Goal: Contribute content: Add original content to the website for others to see

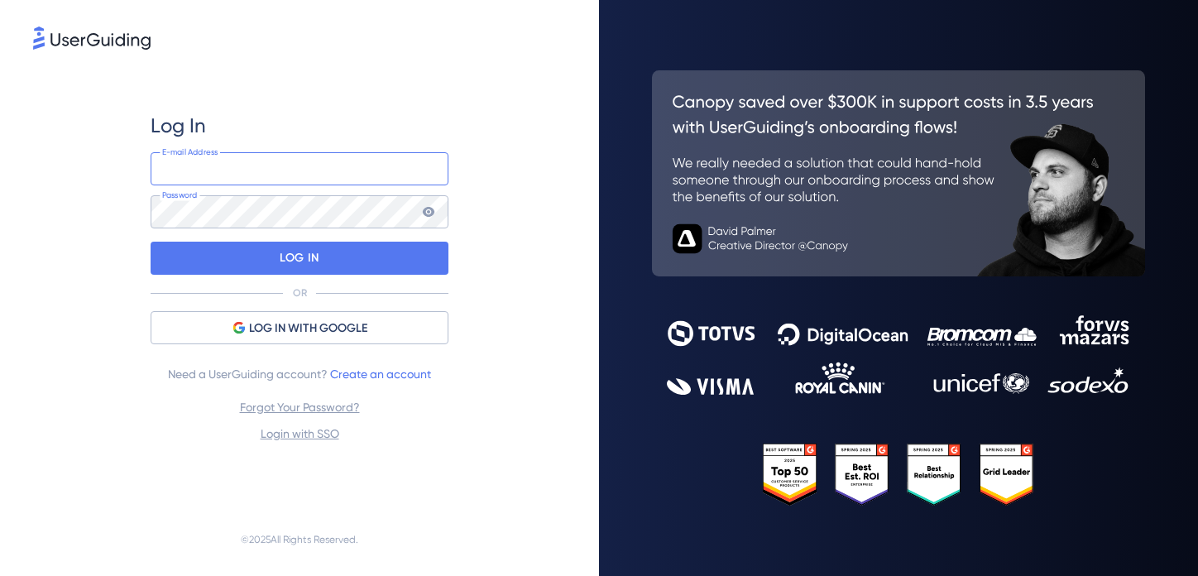
click at [329, 173] on input "email" at bounding box center [300, 168] width 298 height 33
type input "[EMAIL_ADDRESS][DOMAIN_NAME]"
click at [429, 212] on icon at bounding box center [429, 212] width 12 height 10
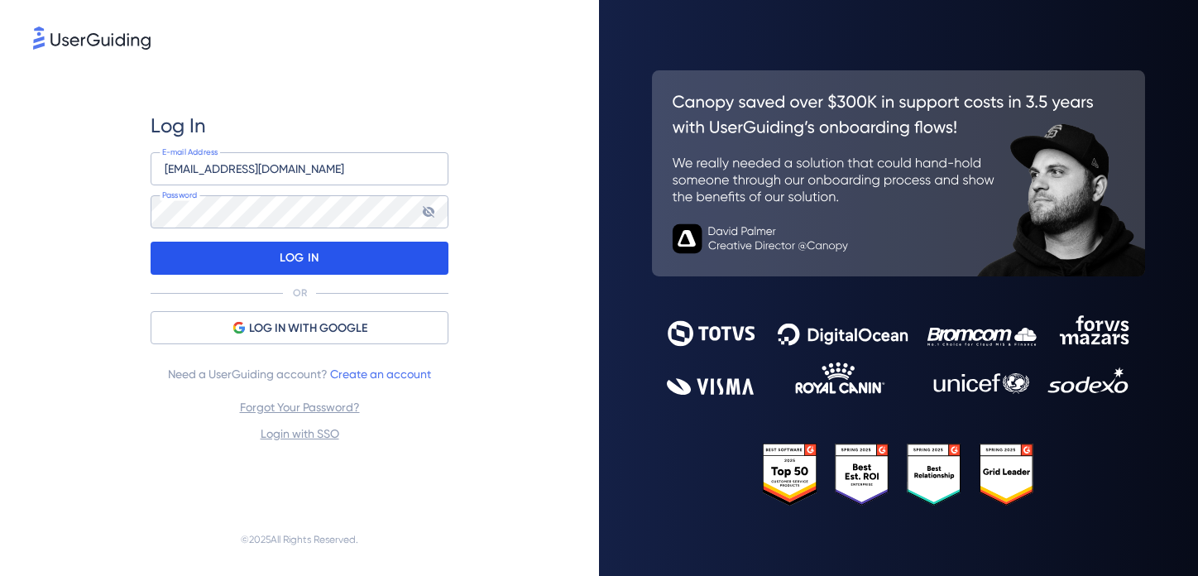
click at [295, 255] on p "LOG IN" at bounding box center [299, 258] width 39 height 26
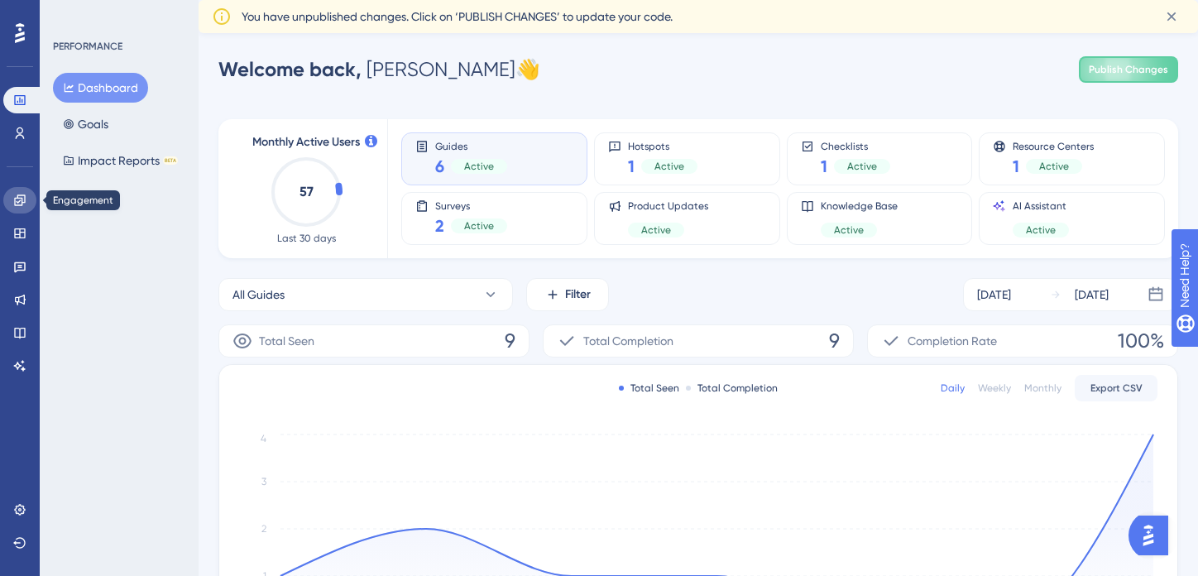
click at [18, 202] on icon at bounding box center [19, 199] width 11 height 11
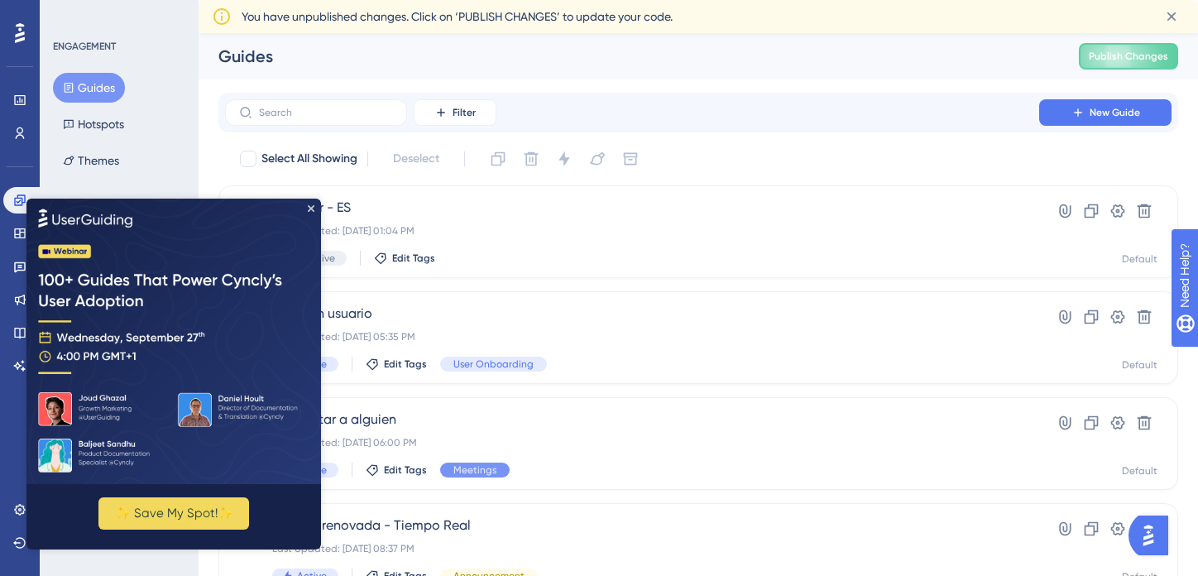
click at [305, 208] on img at bounding box center [173, 341] width 295 height 286
click at [698, 94] on div "Filter New Guide" at bounding box center [698, 113] width 960 height 40
click at [308, 207] on icon "Close Preview" at bounding box center [311, 207] width 7 height 7
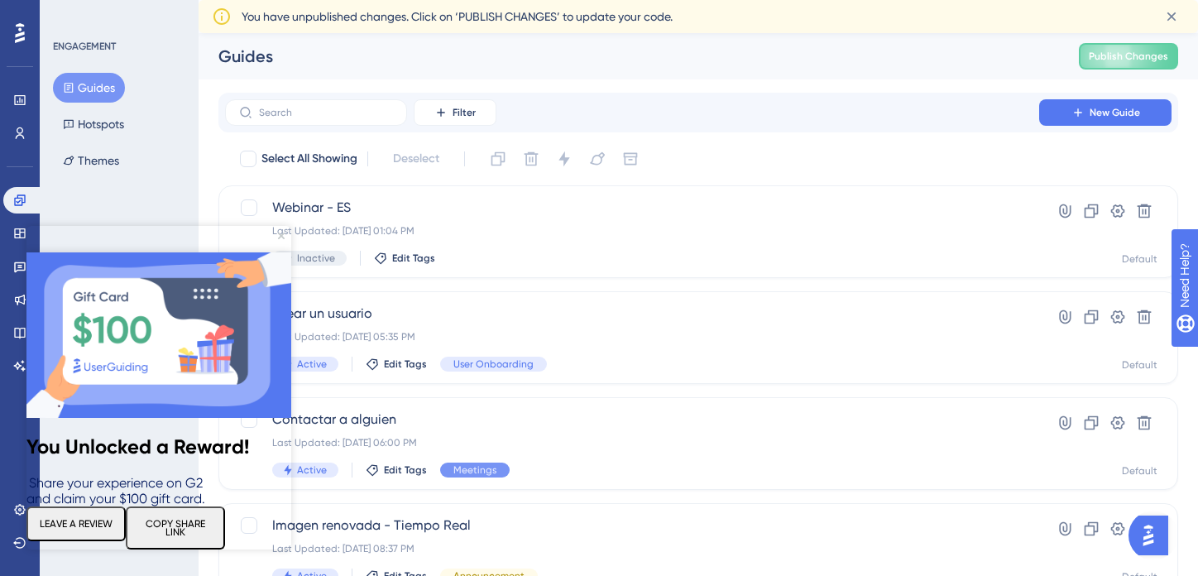
click at [276, 252] on img at bounding box center [158, 335] width 265 height 166
click at [281, 235] on icon "Close Preview" at bounding box center [281, 236] width 7 height 7
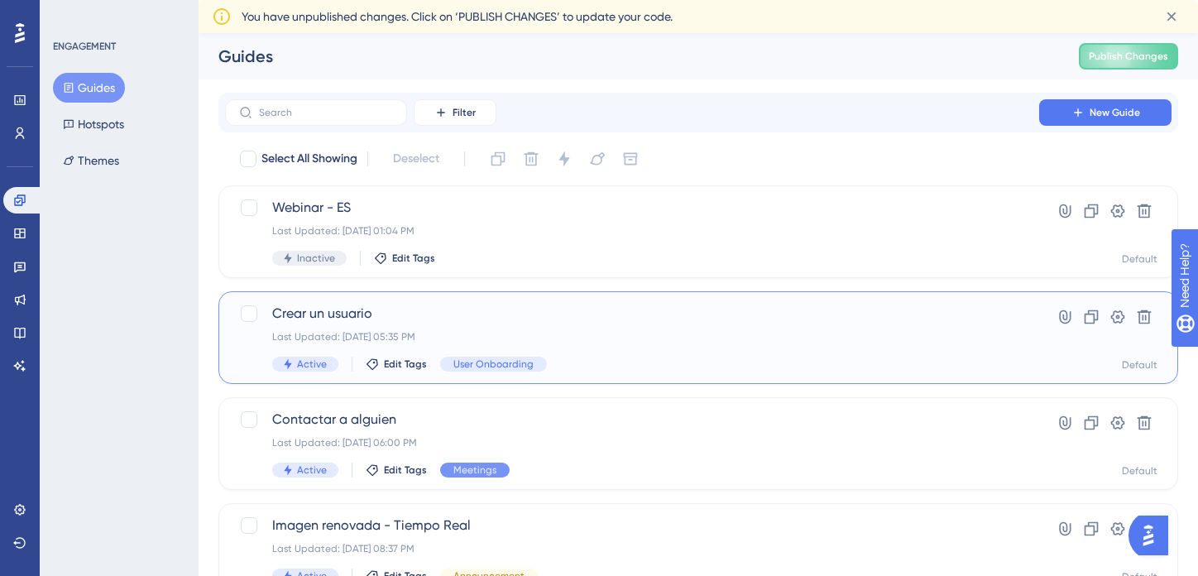
click at [691, 353] on div "Crear un usuario Last Updated: [DATE] 05:35 PM Active Edit Tags User Onboarding" at bounding box center [632, 338] width 720 height 68
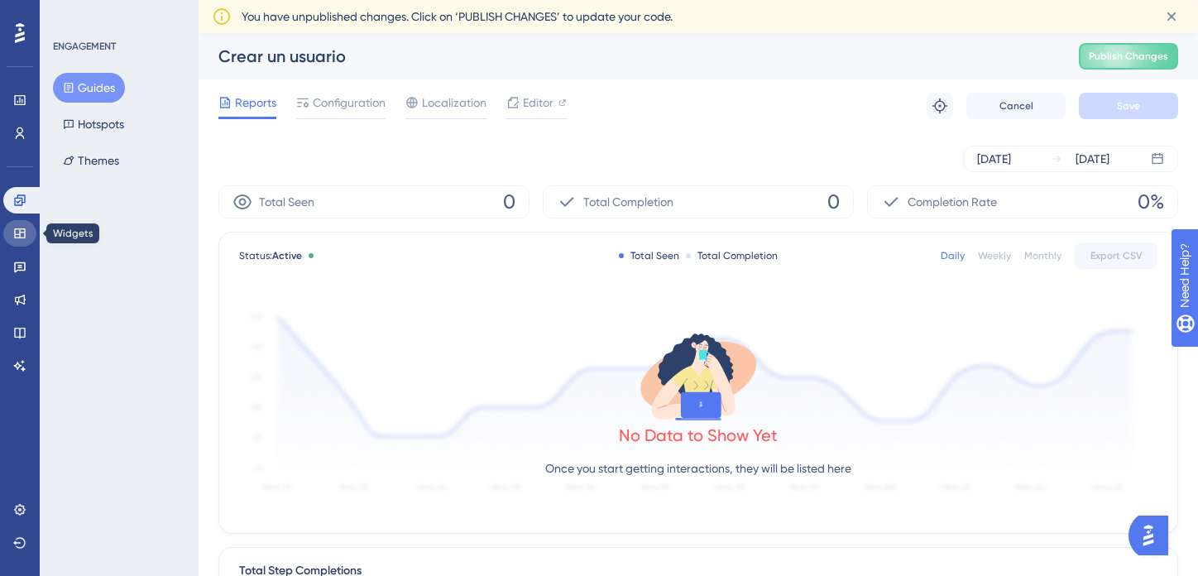
click at [15, 230] on icon at bounding box center [19, 233] width 11 height 10
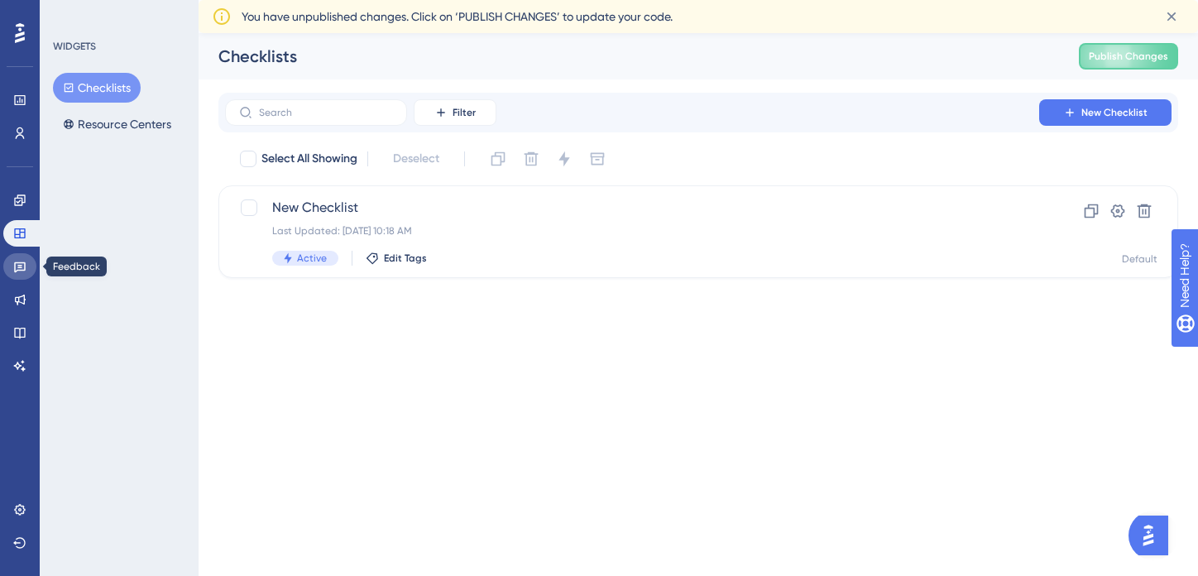
click at [18, 265] on icon at bounding box center [20, 267] width 12 height 11
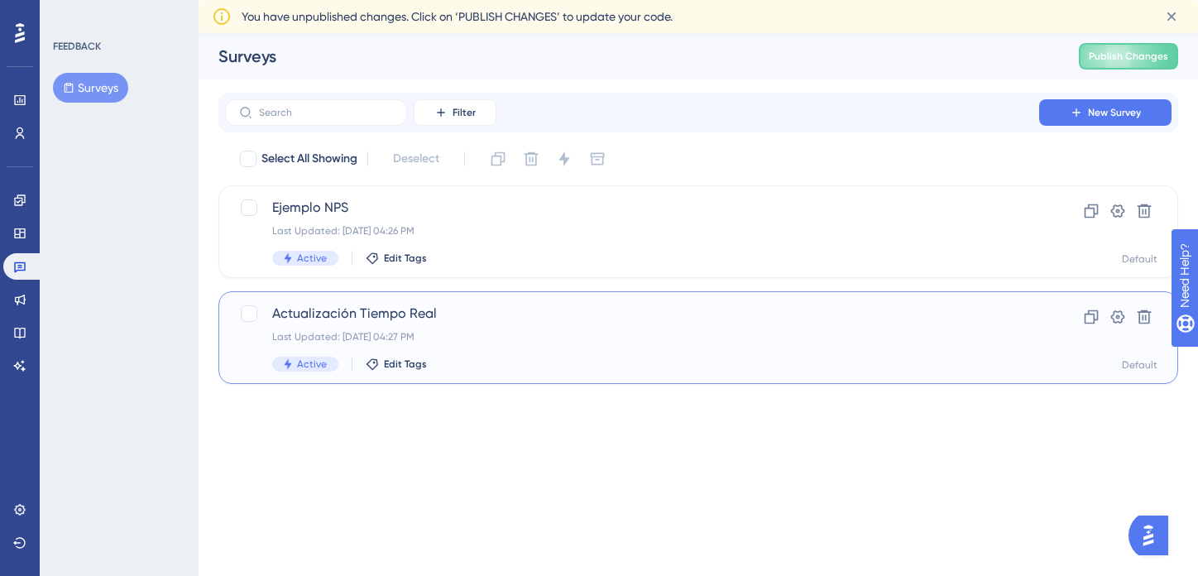
click at [521, 320] on span "Actualización Tiempo Real" at bounding box center [632, 314] width 720 height 20
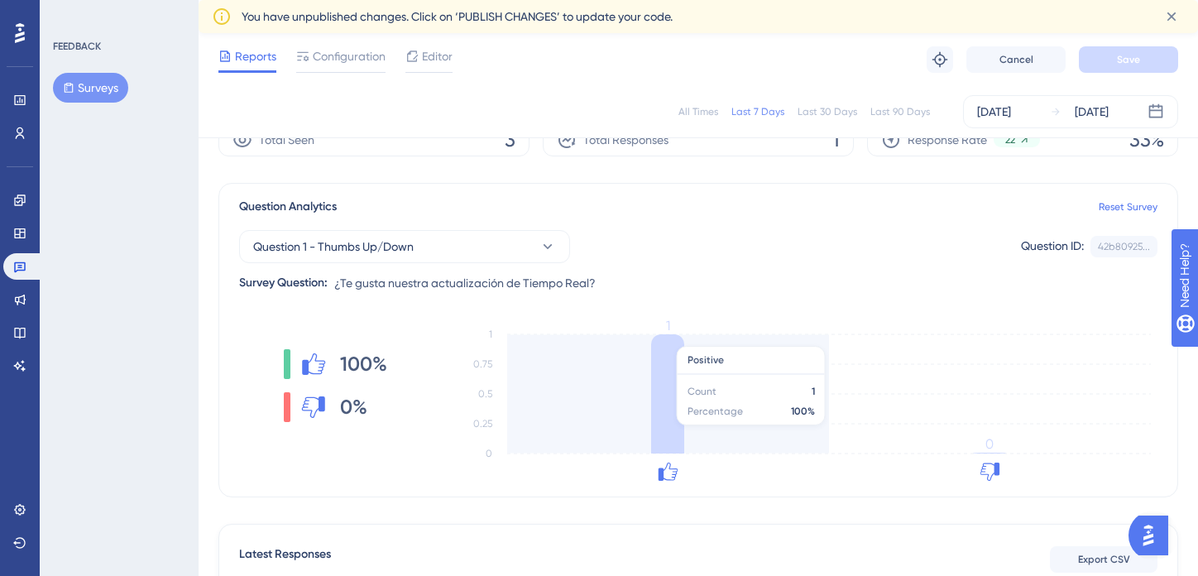
scroll to position [69, 0]
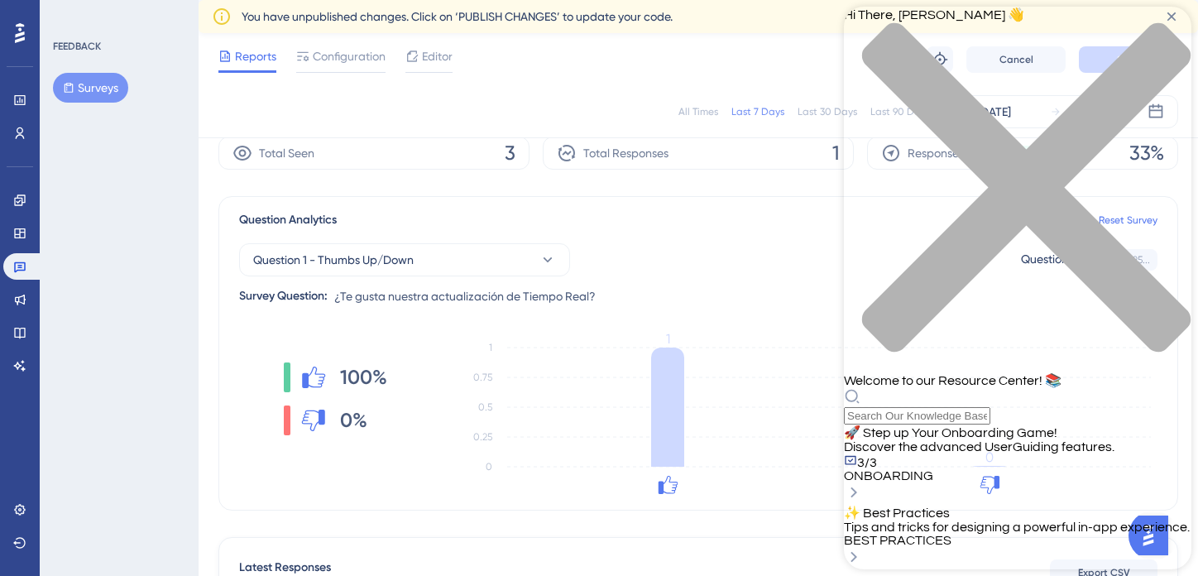
click at [1095, 440] on span "Discover the advanced UserGuiding features." at bounding box center [979, 446] width 271 height 13
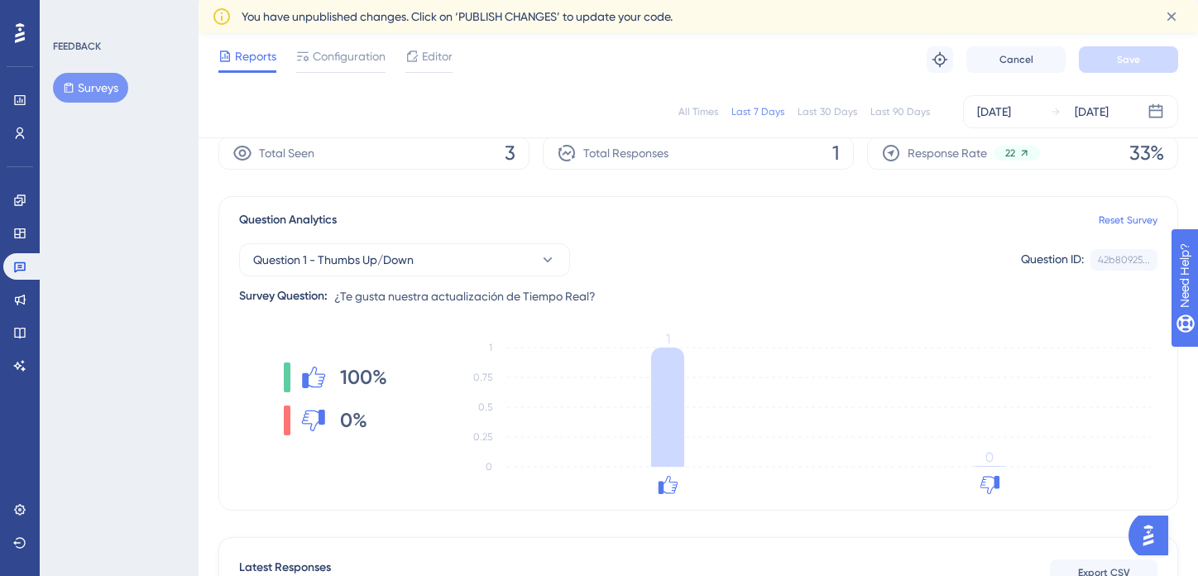
scroll to position [0, 0]
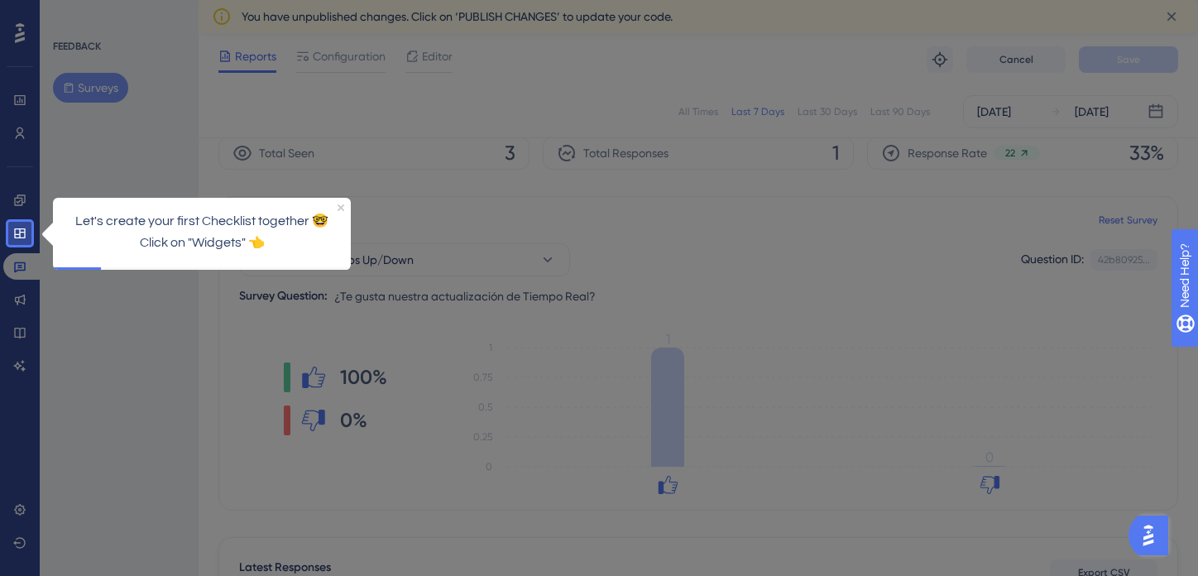
click at [281, 246] on p "Click on "Widgets" 👈" at bounding box center [201, 243] width 271 height 22
click at [24, 236] on icon at bounding box center [19, 233] width 11 height 10
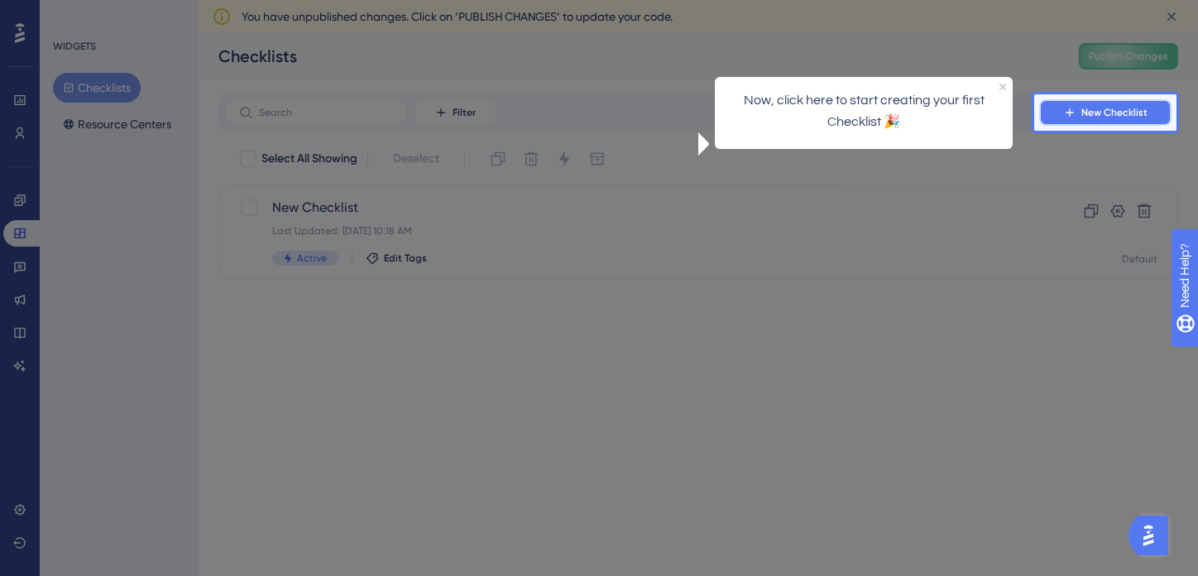
click at [1073, 112] on icon at bounding box center [1069, 111] width 7 height 7
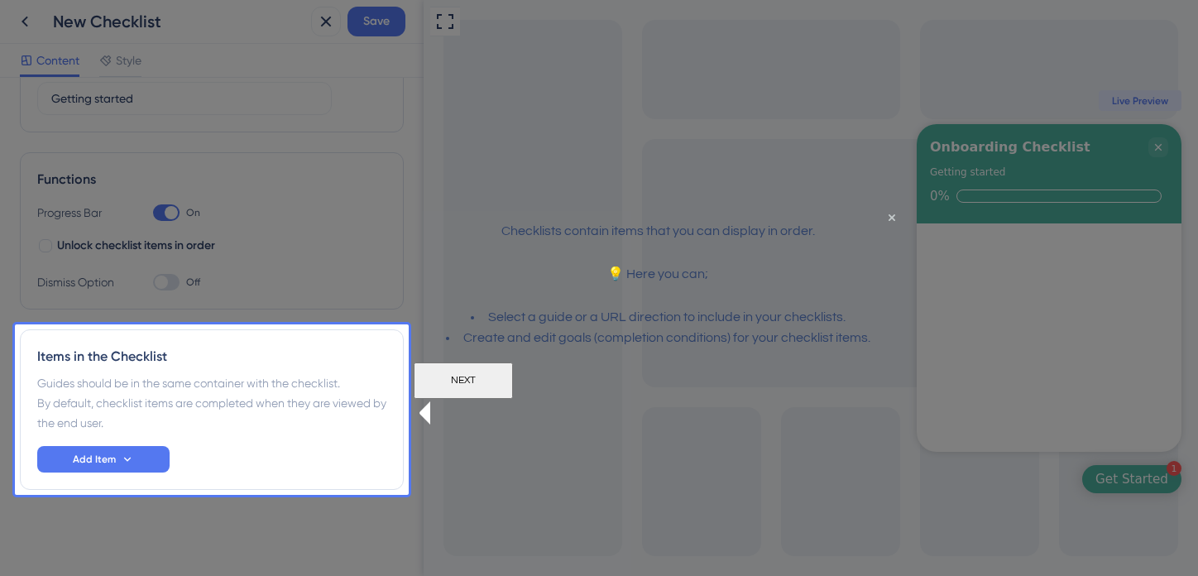
click at [513, 398] on button "NEXT" at bounding box center [463, 380] width 99 height 36
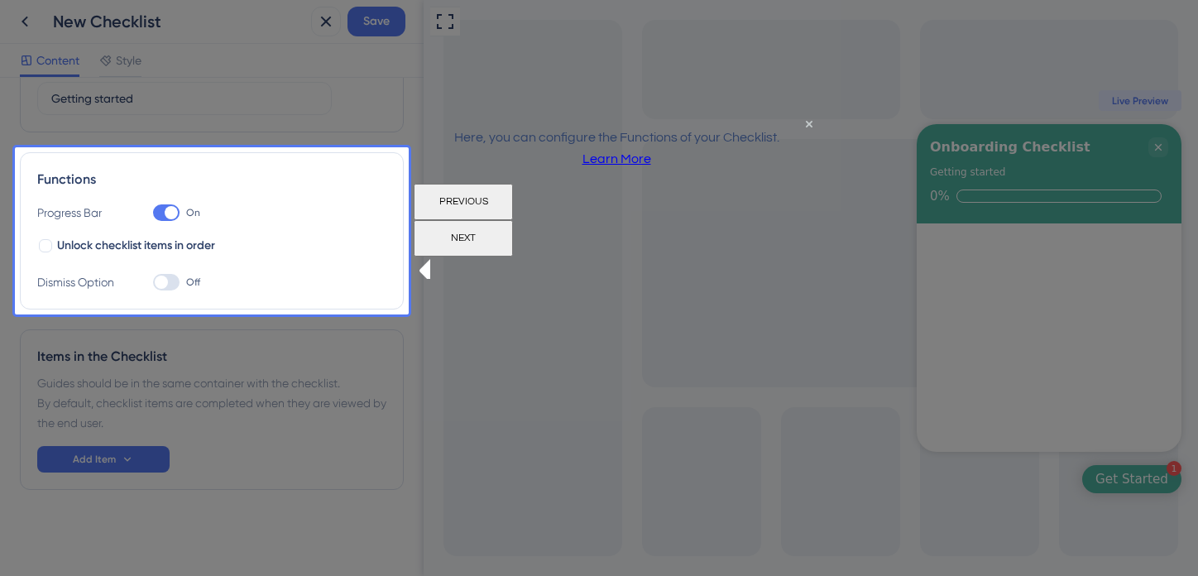
drag, startPoint x: 710, startPoint y: 223, endPoint x: 1124, endPoint y: 337, distance: 429.3
click at [513, 223] on button "NEXT" at bounding box center [463, 238] width 99 height 36
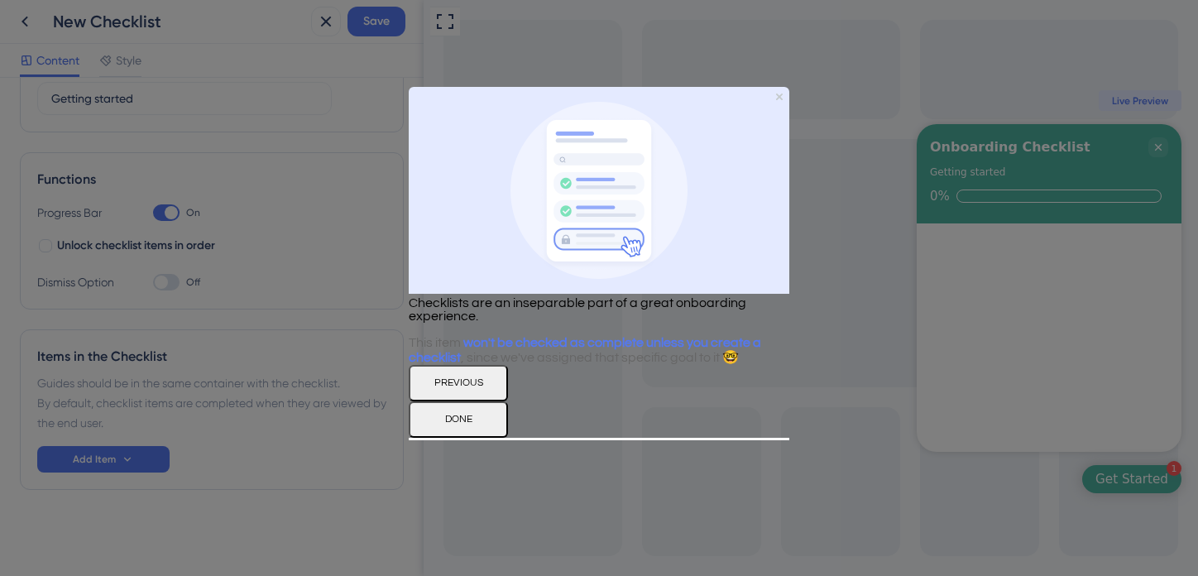
click at [508, 437] on button "DONE" at bounding box center [458, 419] width 99 height 36
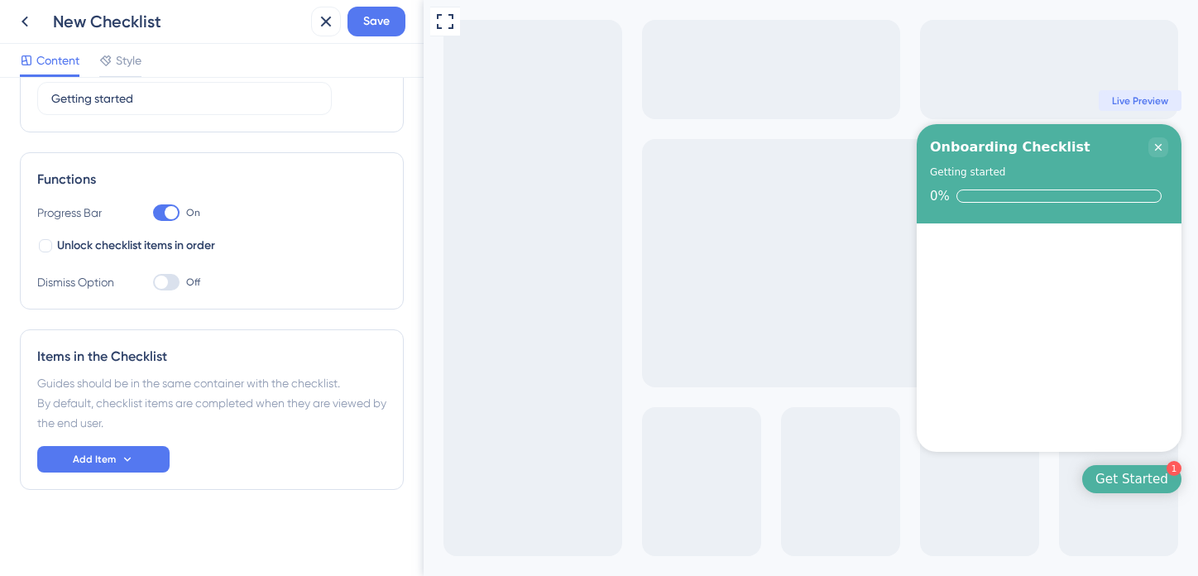
click at [1140, 473] on div "Get Started" at bounding box center [1132, 479] width 73 height 17
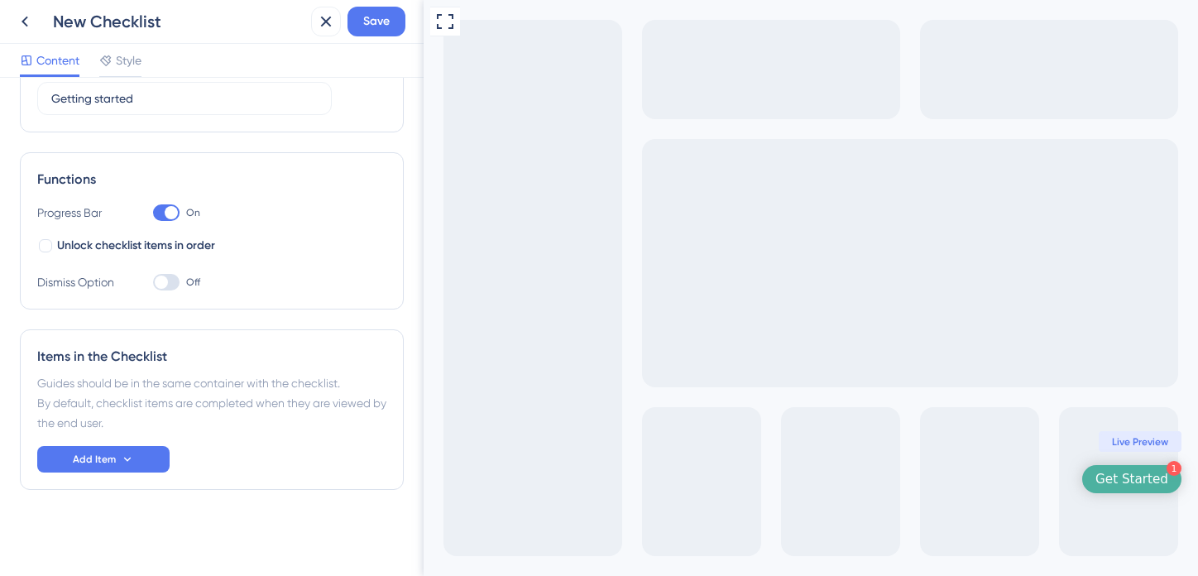
drag, startPoint x: 1101, startPoint y: 483, endPoint x: 1087, endPoint y: 484, distance: 14.1
click at [1098, 483] on div "1 Get Started" at bounding box center [1131, 479] width 99 height 28
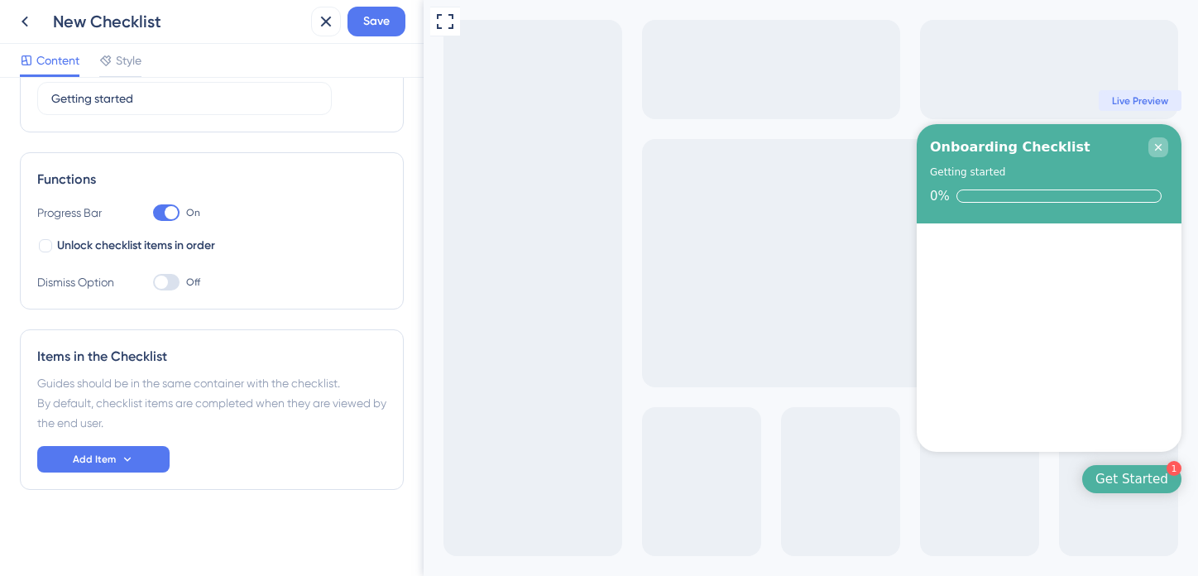
click at [1159, 149] on icon "Close Checklist" at bounding box center [1158, 147] width 7 height 7
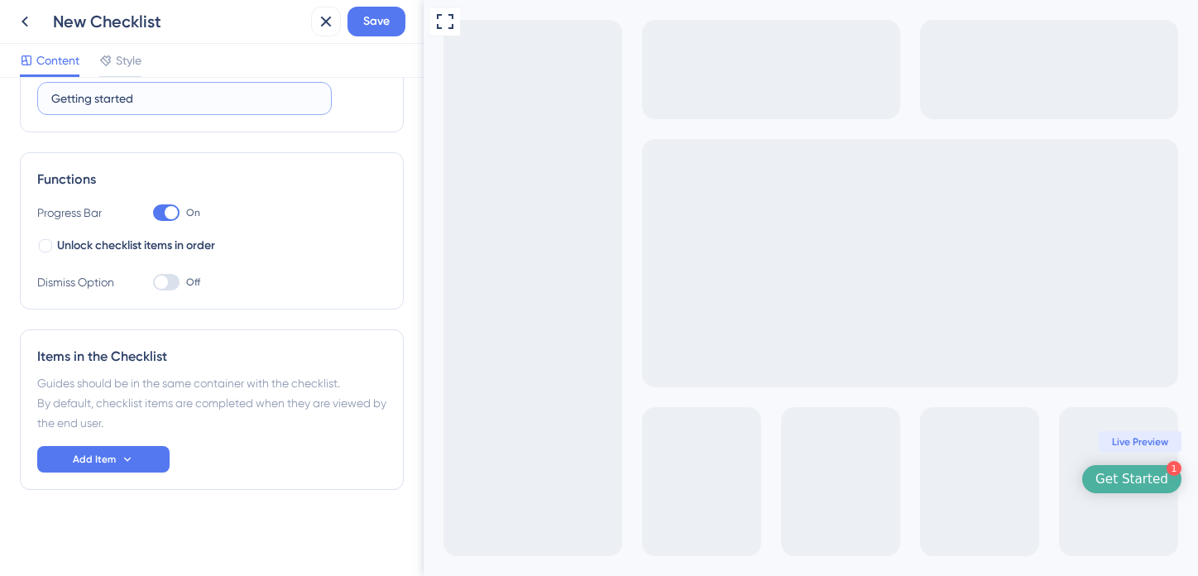
click at [121, 94] on input "Getting started" at bounding box center [184, 98] width 266 height 18
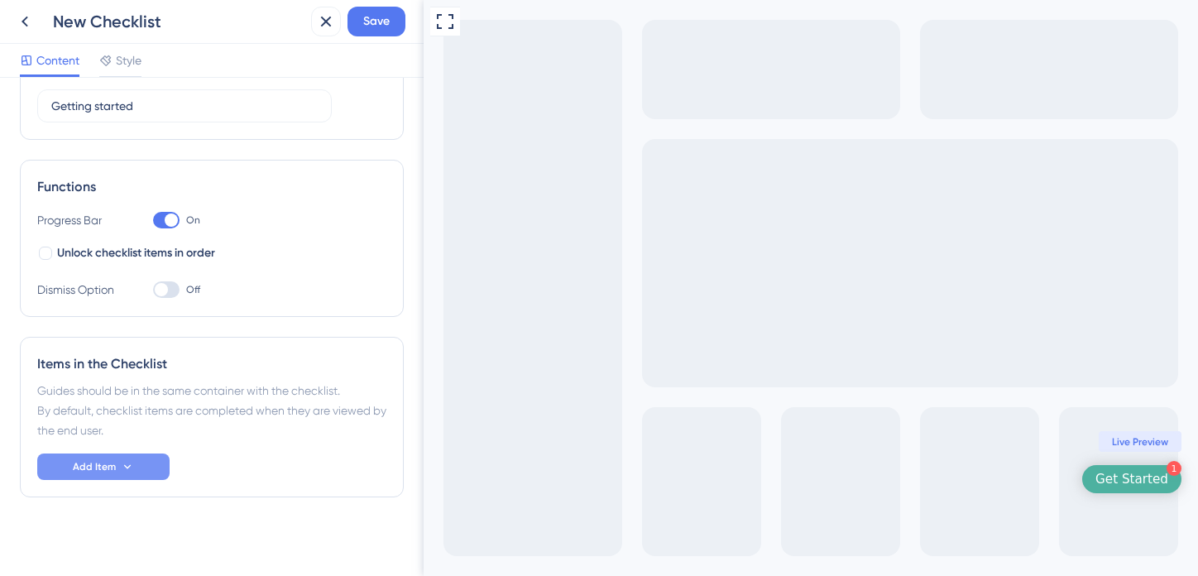
click at [101, 467] on span "Add Item" at bounding box center [94, 466] width 43 height 13
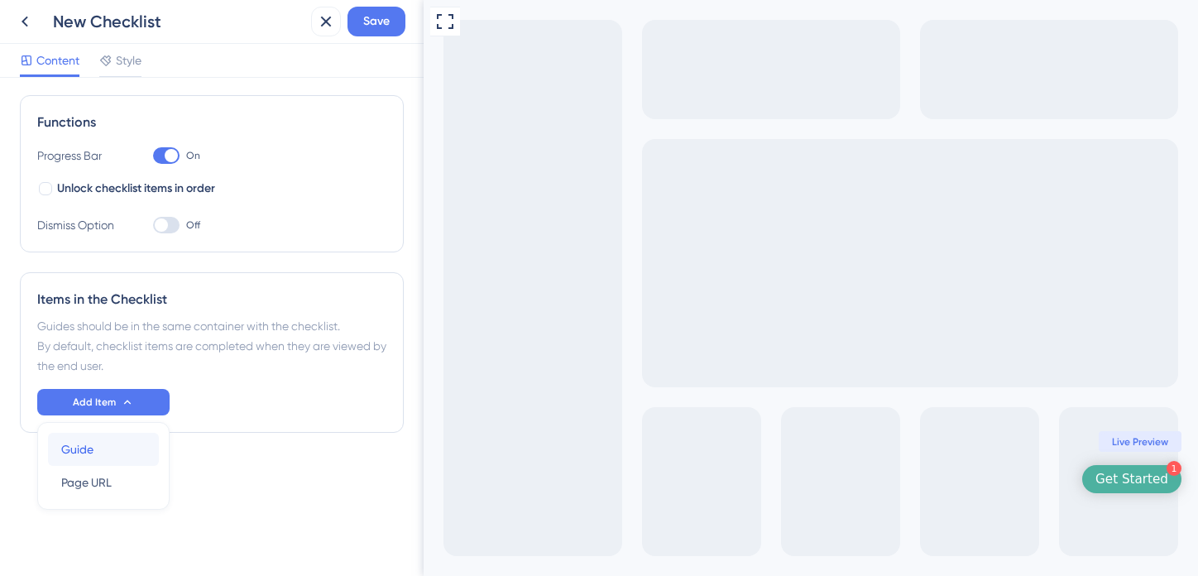
click at [114, 452] on div "Guide Guide" at bounding box center [103, 449] width 84 height 33
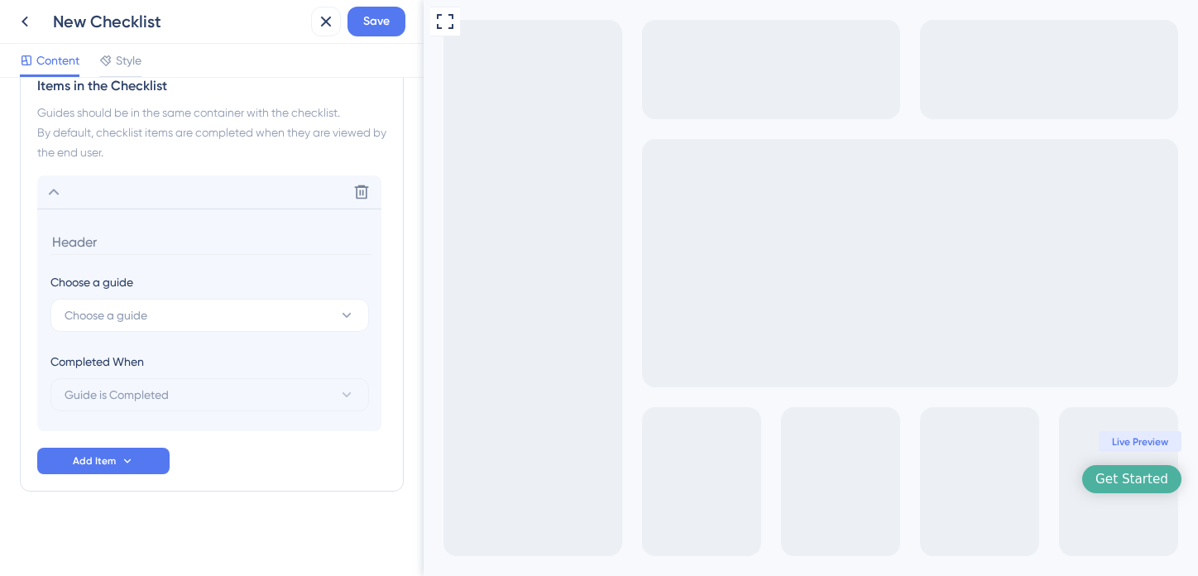
scroll to position [441, 0]
click at [124, 320] on span "Choose a guide" at bounding box center [106, 314] width 83 height 20
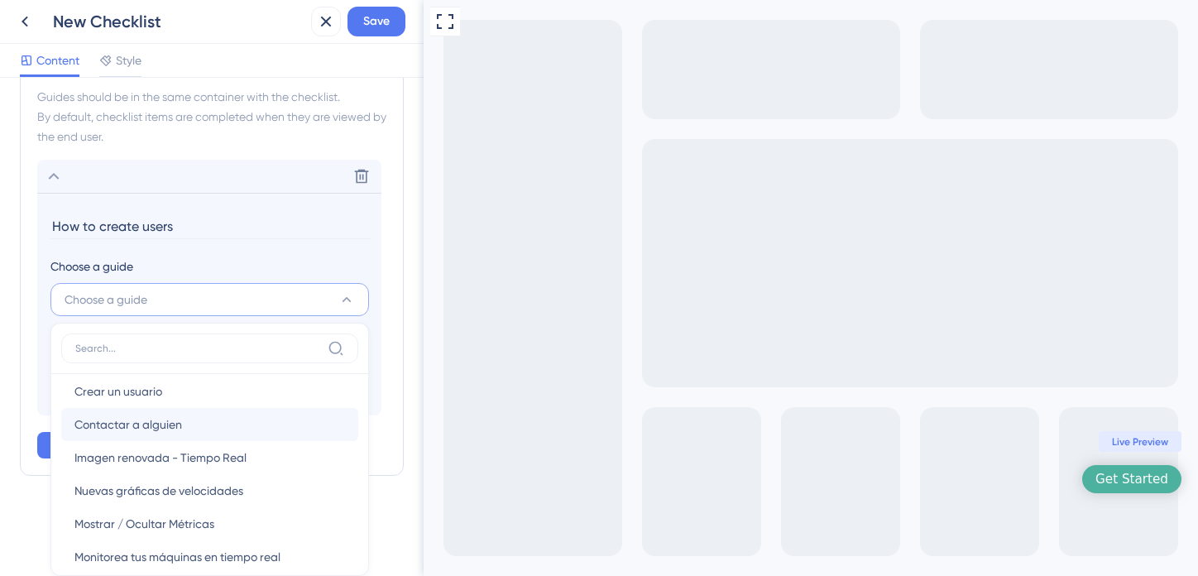
scroll to position [0, 0]
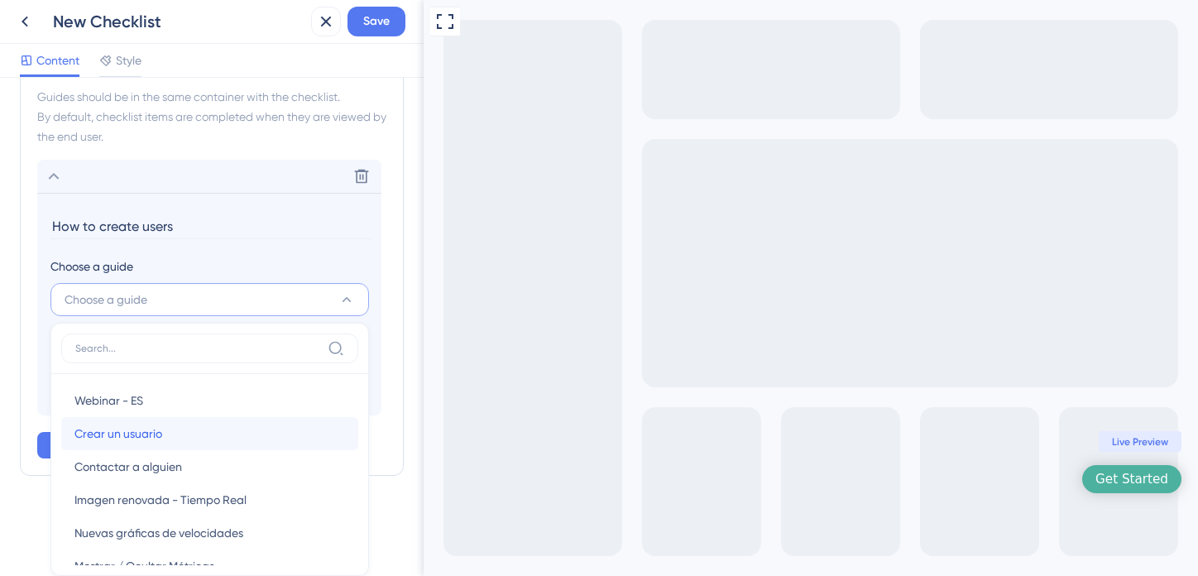
click at [165, 426] on div "Crear un usuario Crear un usuario" at bounding box center [209, 433] width 271 height 33
type input "Crear un usuario"
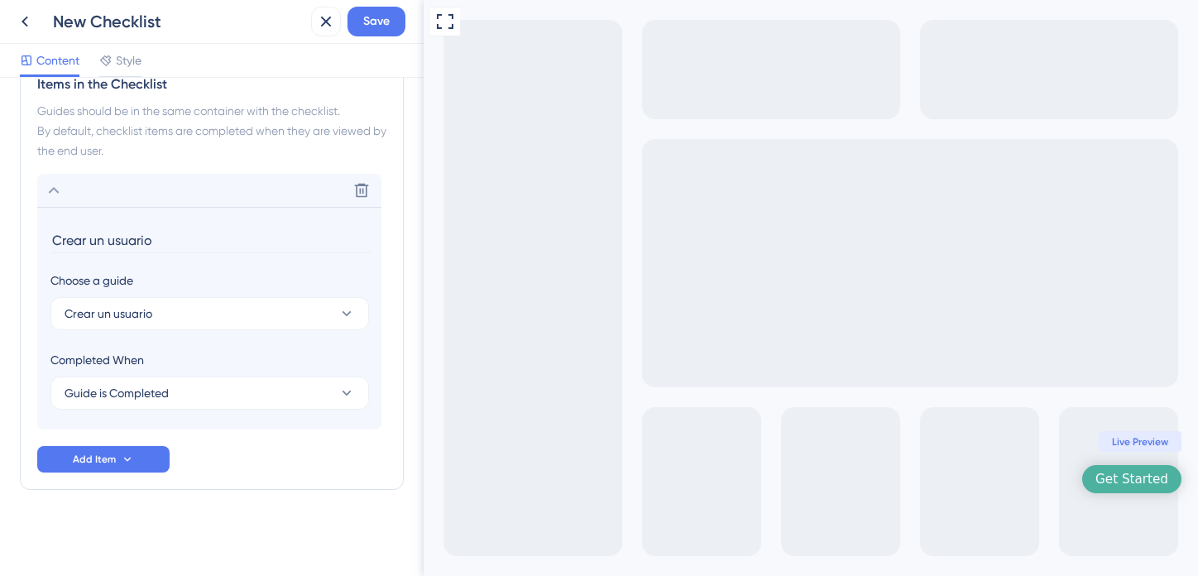
scroll to position [441, 0]
click at [166, 396] on span "Guide is Completed" at bounding box center [117, 393] width 104 height 20
click at [151, 446] on span "Guide is Completed" at bounding box center [126, 444] width 104 height 20
click at [95, 463] on span "Add Item" at bounding box center [94, 459] width 43 height 13
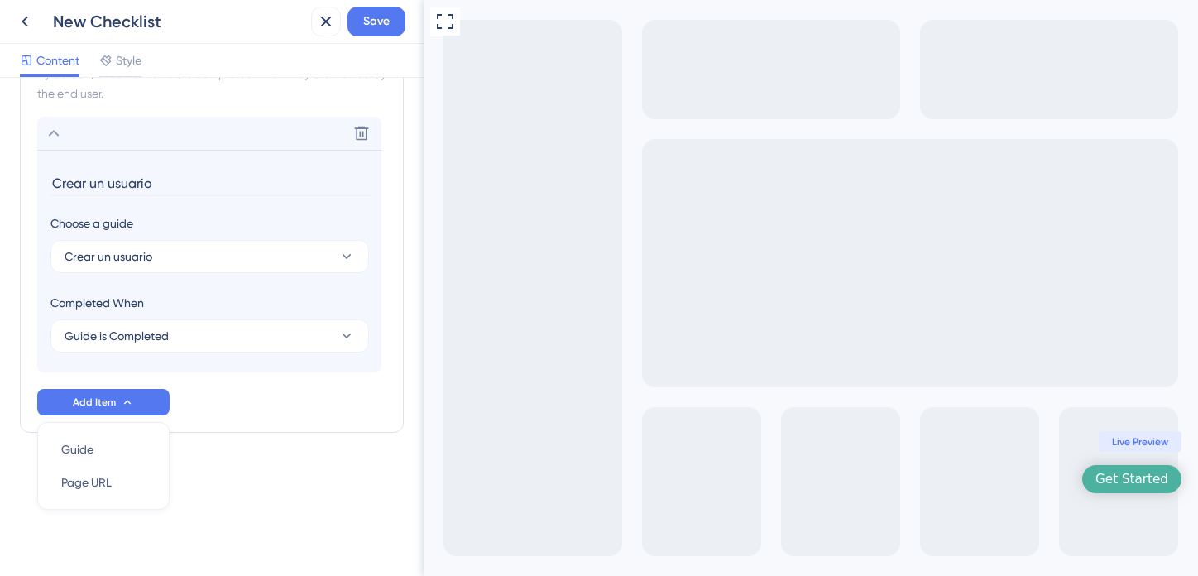
click at [283, 497] on div "Checklist Header Title Onboarding Checklist Subtitle Getting started Functions …" at bounding box center [212, 49] width 384 height 900
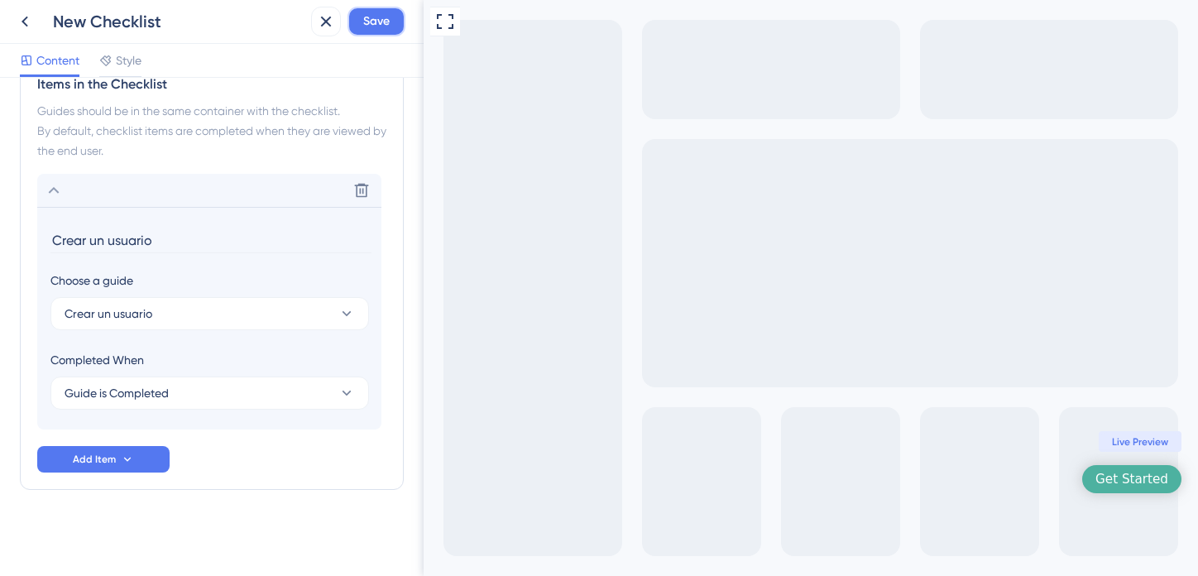
click at [385, 25] on span "Save" at bounding box center [376, 22] width 26 height 20
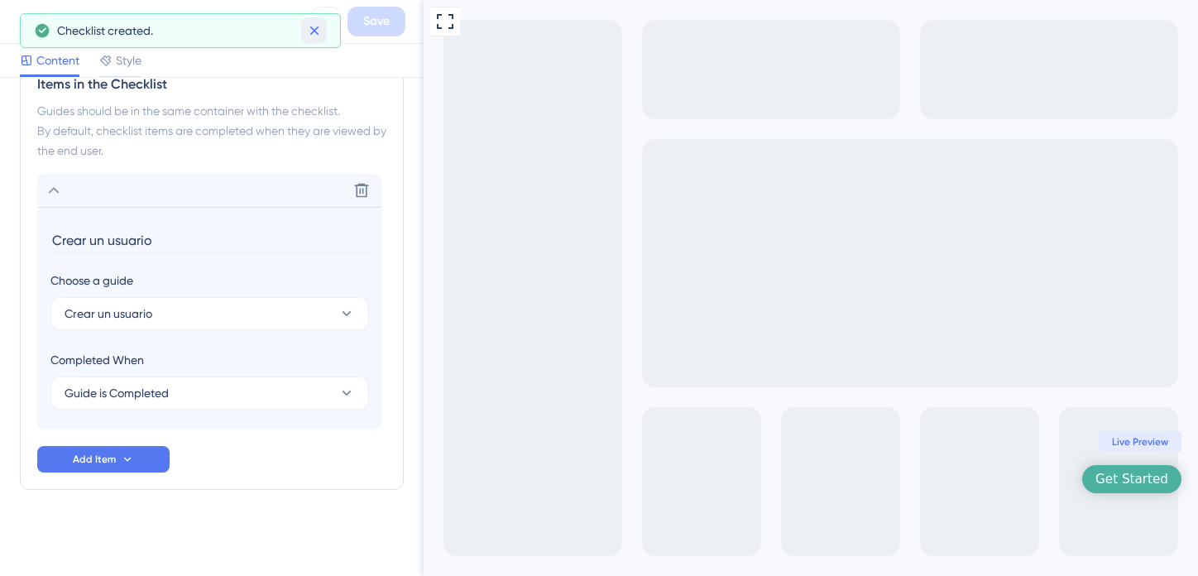
click at [319, 33] on icon at bounding box center [314, 30] width 17 height 17
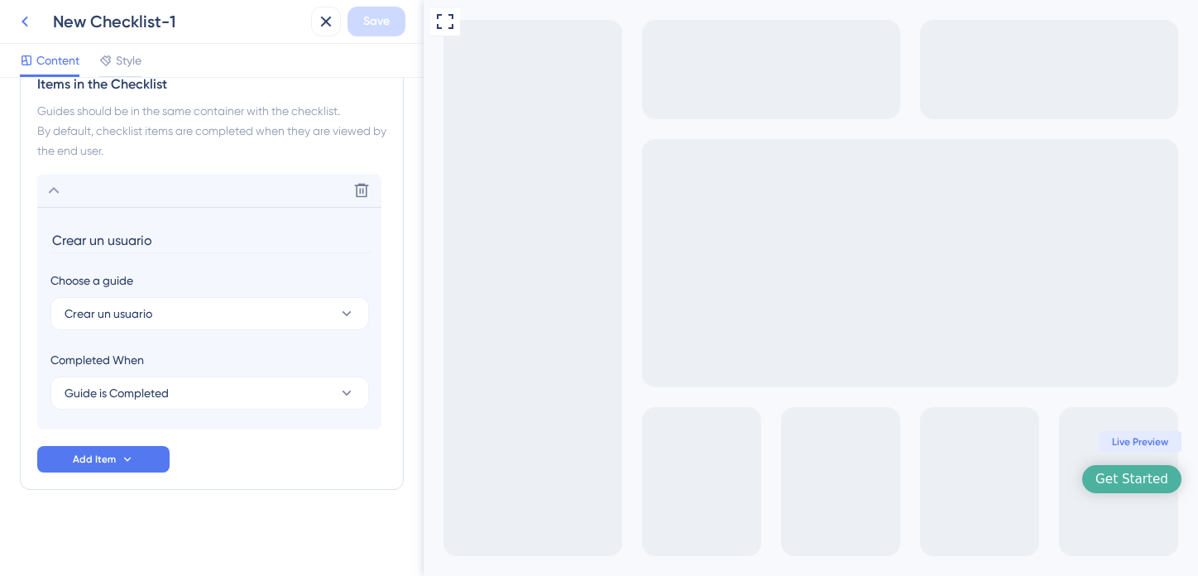
click at [17, 24] on icon at bounding box center [25, 22] width 20 height 20
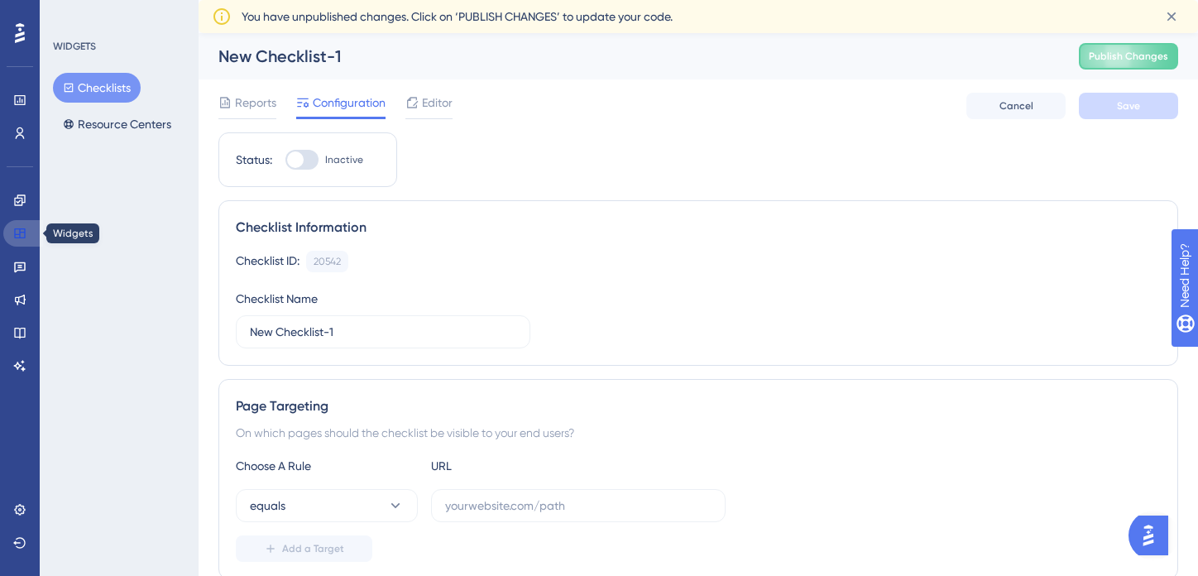
click at [18, 233] on icon at bounding box center [19, 233] width 13 height 13
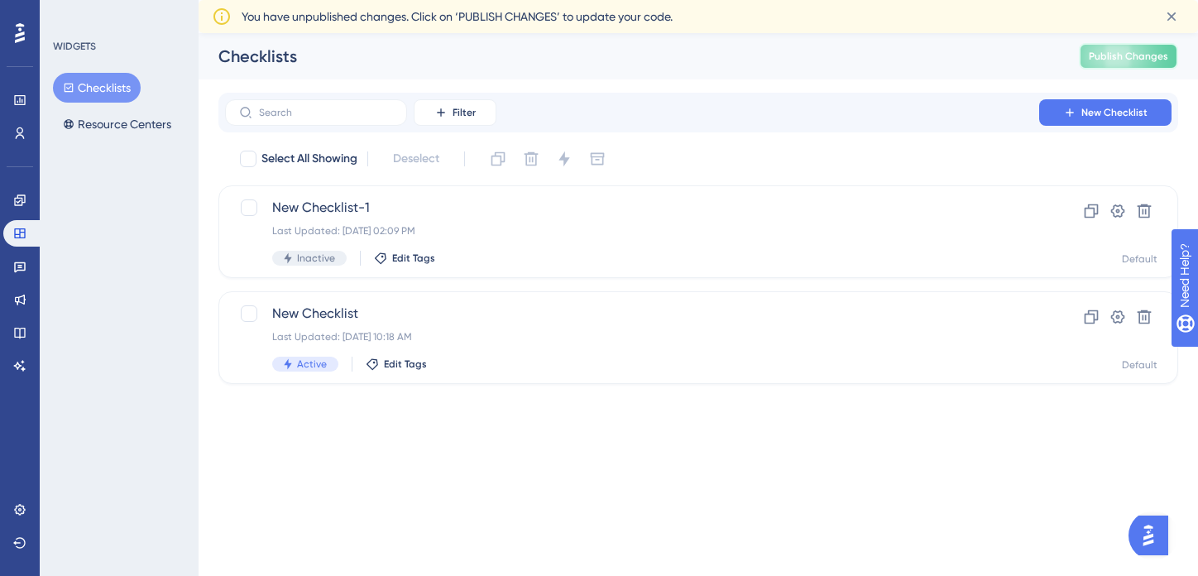
click at [1130, 56] on span "Publish Changes" at bounding box center [1128, 56] width 79 height 13
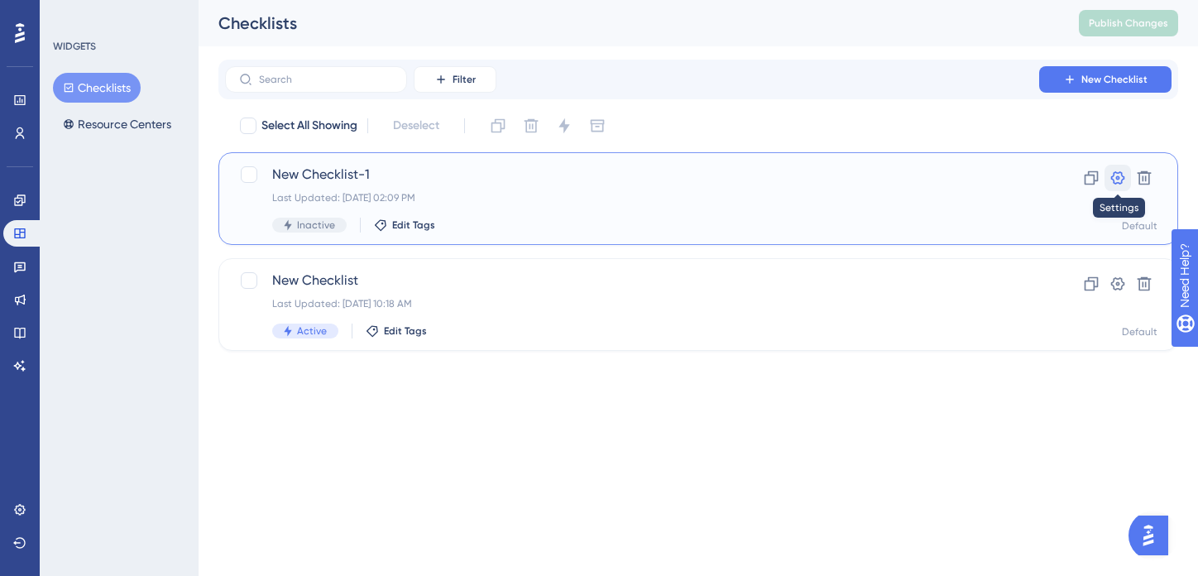
click at [1115, 180] on icon at bounding box center [1118, 178] width 17 height 17
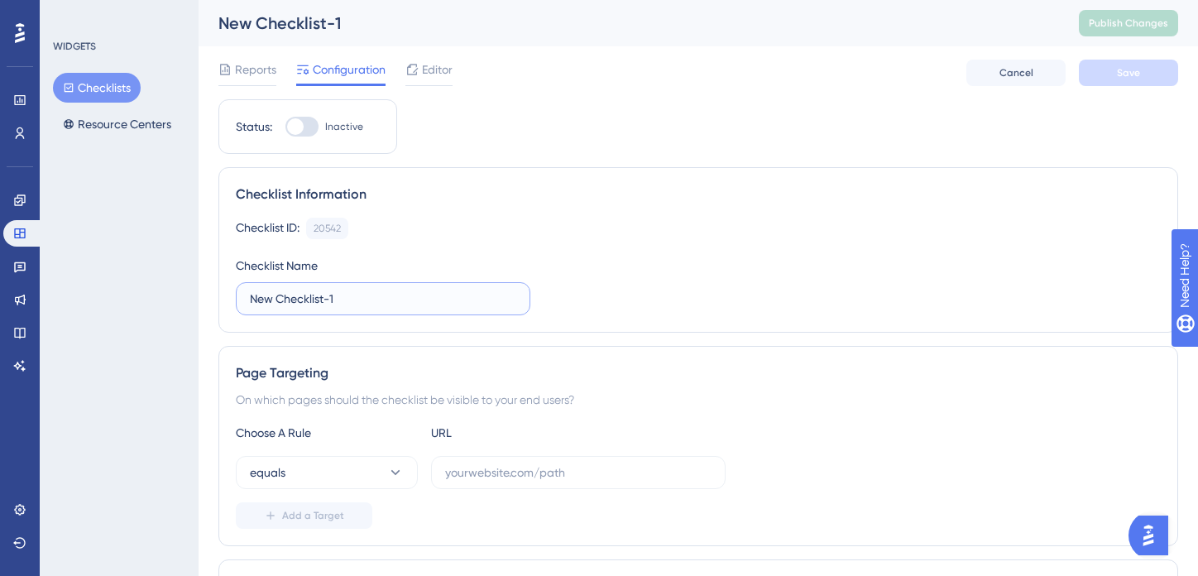
drag, startPoint x: 398, startPoint y: 295, endPoint x: 437, endPoint y: 295, distance: 38.9
click at [398, 295] on input "New Checklist-1" at bounding box center [383, 299] width 266 height 18
drag, startPoint x: 461, startPoint y: 295, endPoint x: 143, endPoint y: 287, distance: 317.9
click at [18, 510] on icon at bounding box center [19, 509] width 11 height 11
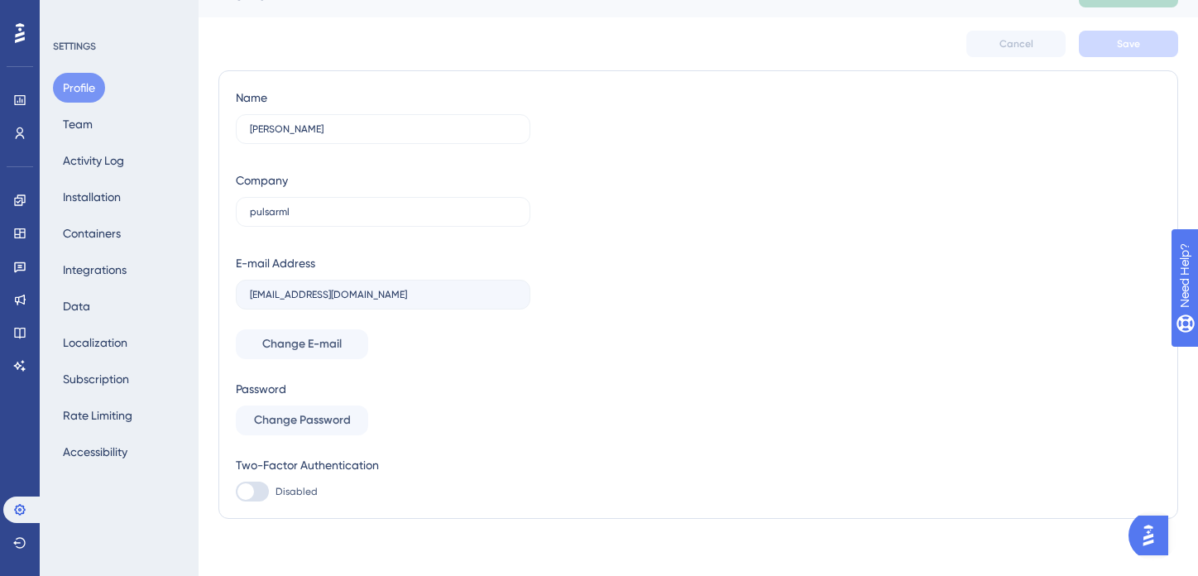
scroll to position [38, 0]
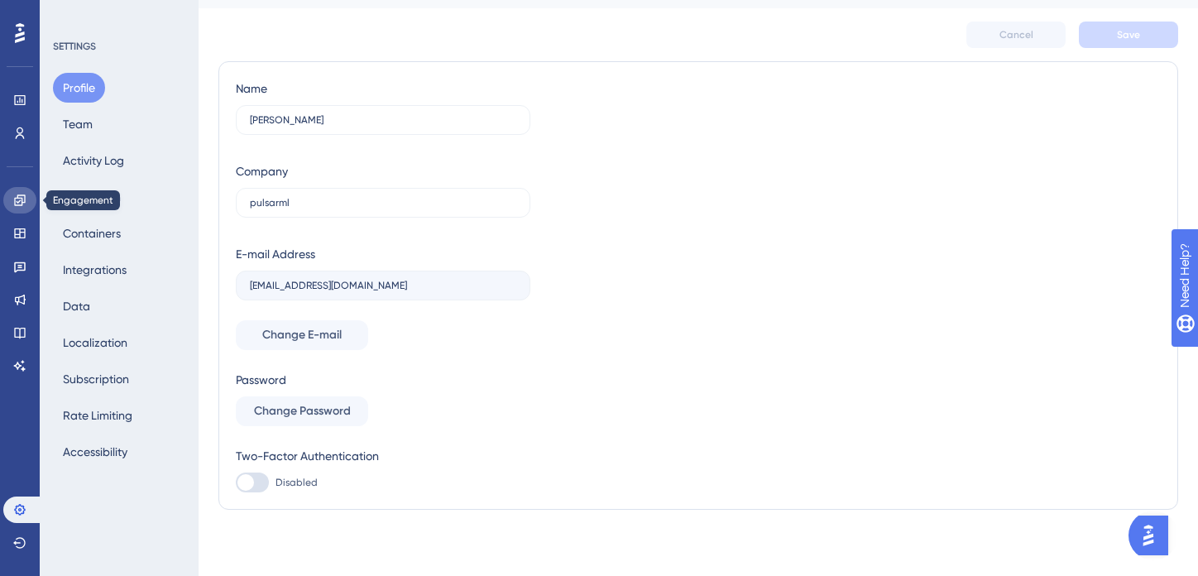
click at [20, 201] on icon at bounding box center [19, 199] width 11 height 11
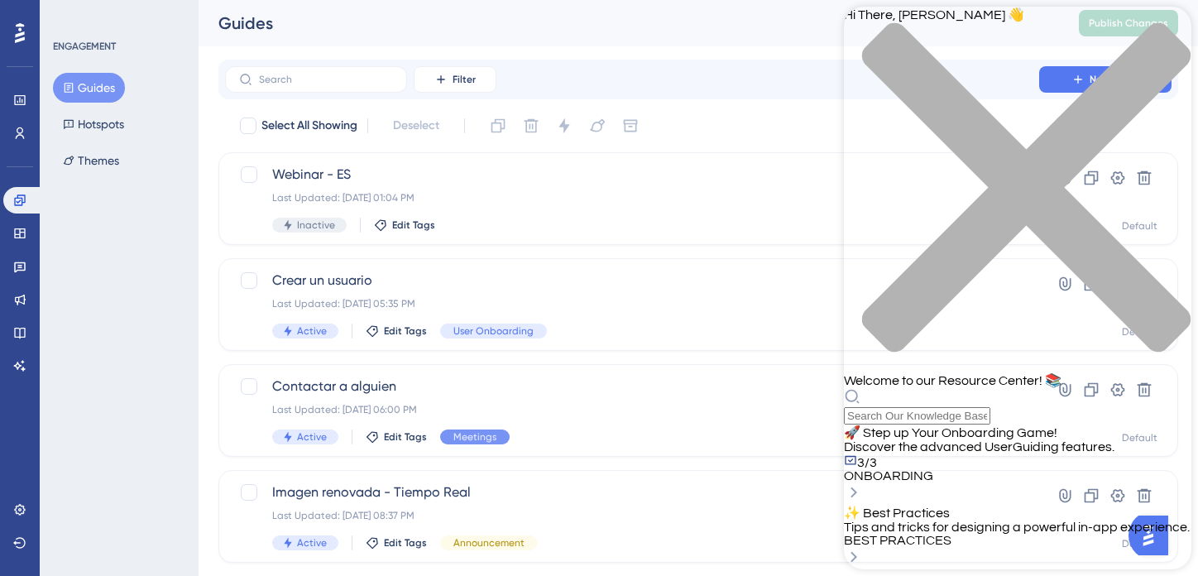
click at [933, 469] on span "ONBOARDING" at bounding box center [888, 475] width 89 height 13
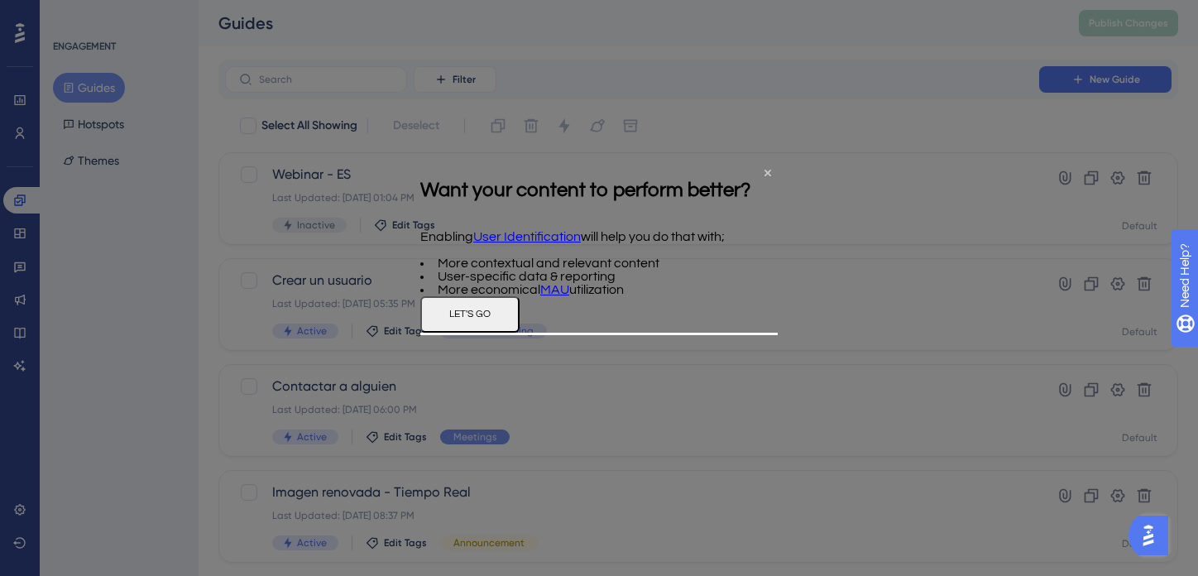
click at [520, 333] on button "LET'S GO" at bounding box center [469, 314] width 99 height 36
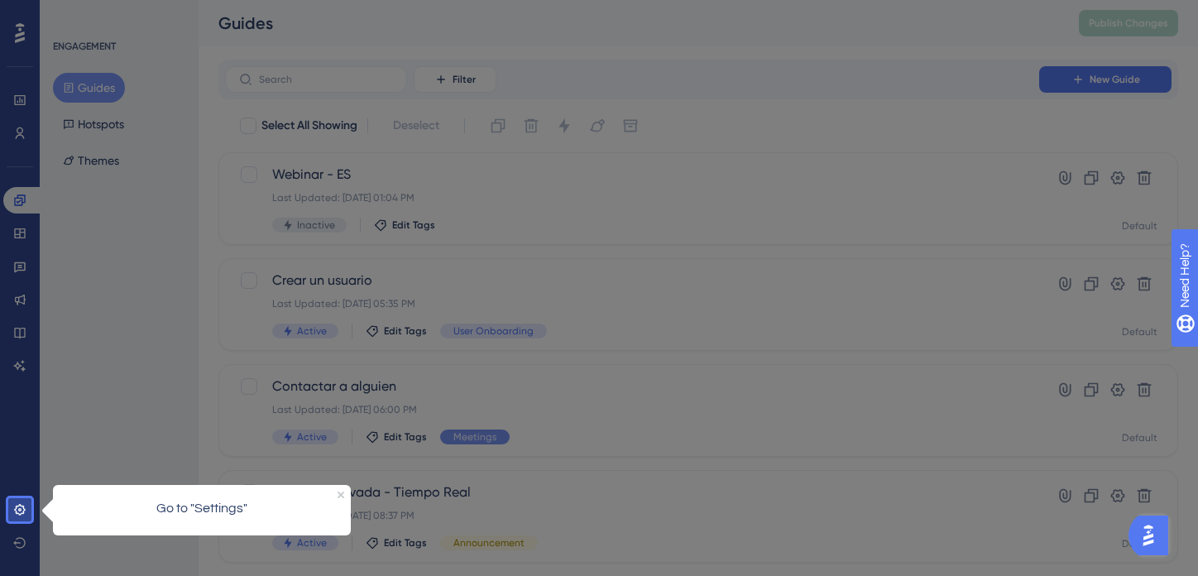
click at [152, 510] on p "Go to "Settings"" at bounding box center [201, 508] width 271 height 22
click at [23, 513] on icon at bounding box center [19, 509] width 11 height 11
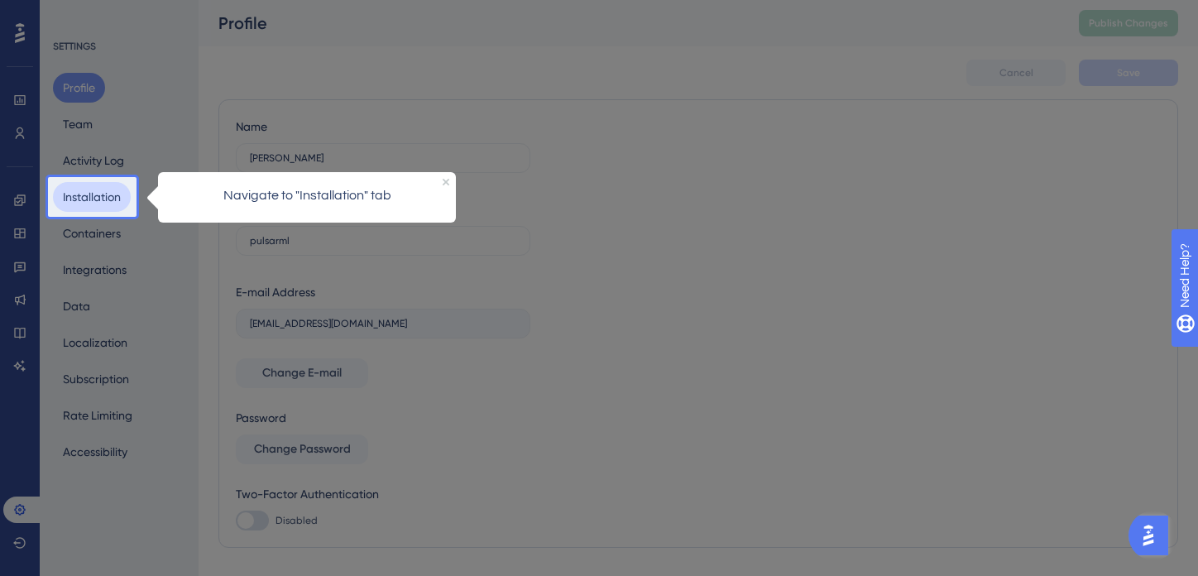
click at [91, 188] on button "Installation" at bounding box center [92, 197] width 78 height 30
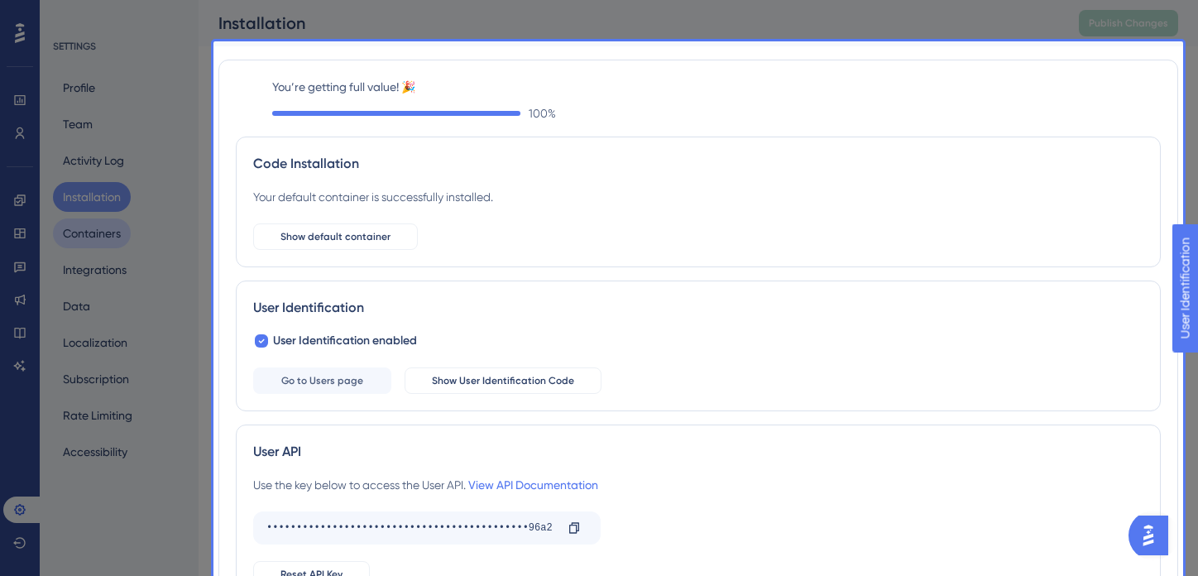
scroll to position [138, 0]
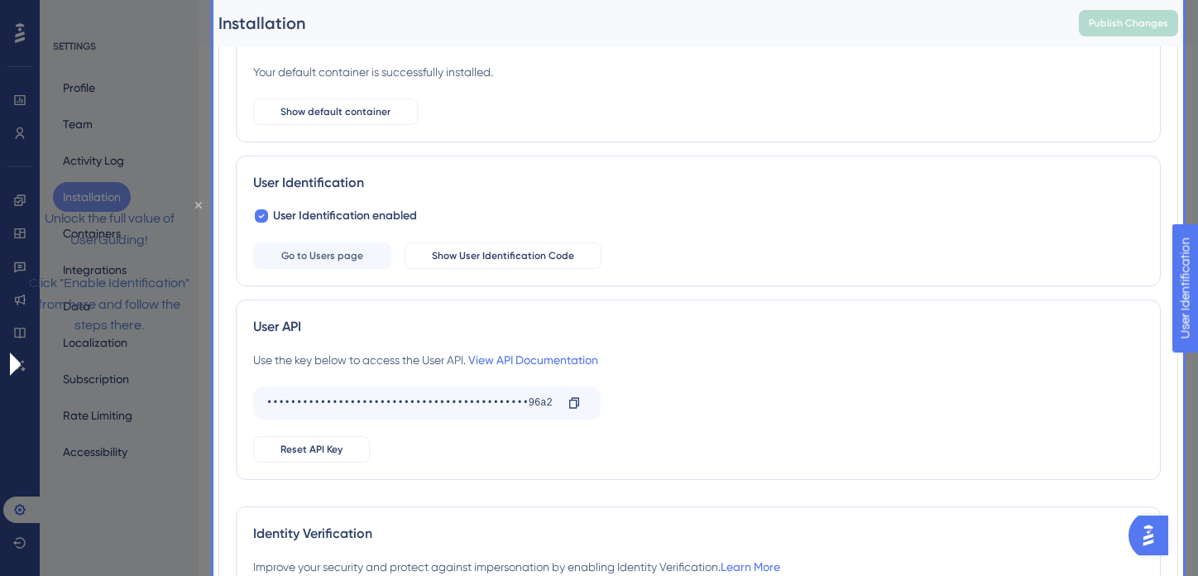
drag, startPoint x: 180, startPoint y: 219, endPoint x: 190, endPoint y: 415, distance: 196.4
click at [195, 208] on icon "Close Preview" at bounding box center [198, 204] width 7 height 7
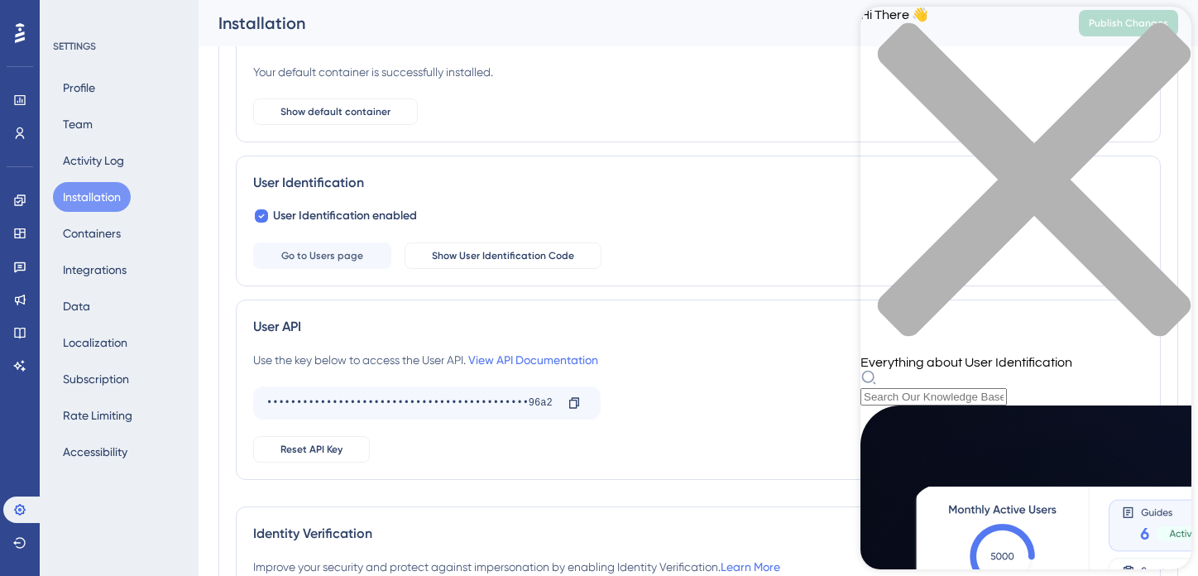
click at [1169, 35] on icon "close resource center" at bounding box center [1026, 187] width 331 height 331
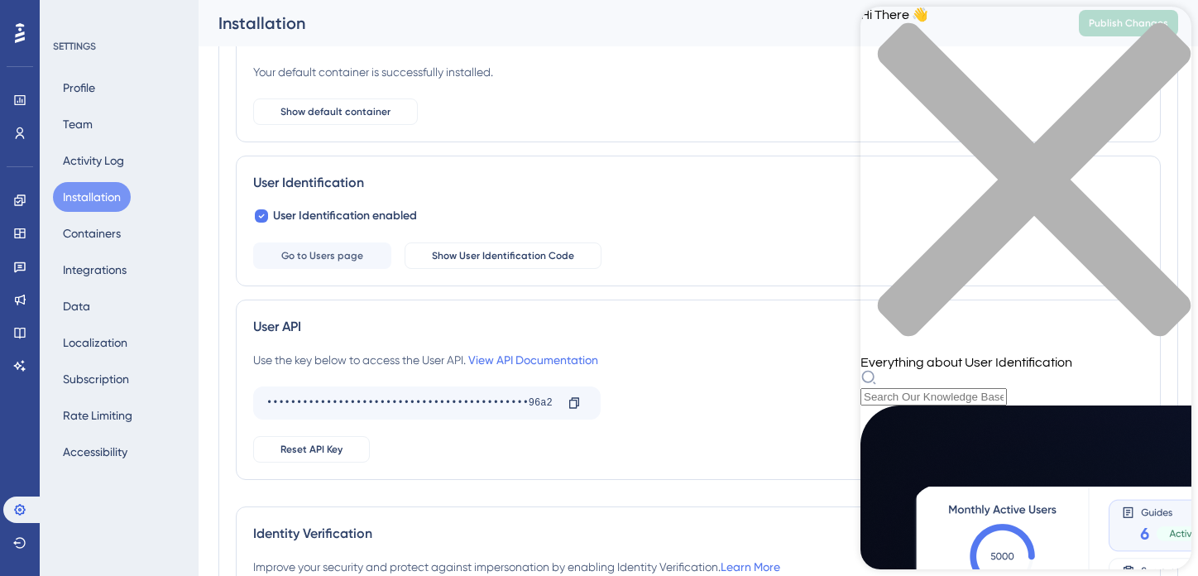
scroll to position [229, 0]
click at [1172, 34] on div "close resource center" at bounding box center [1026, 189] width 331 height 334
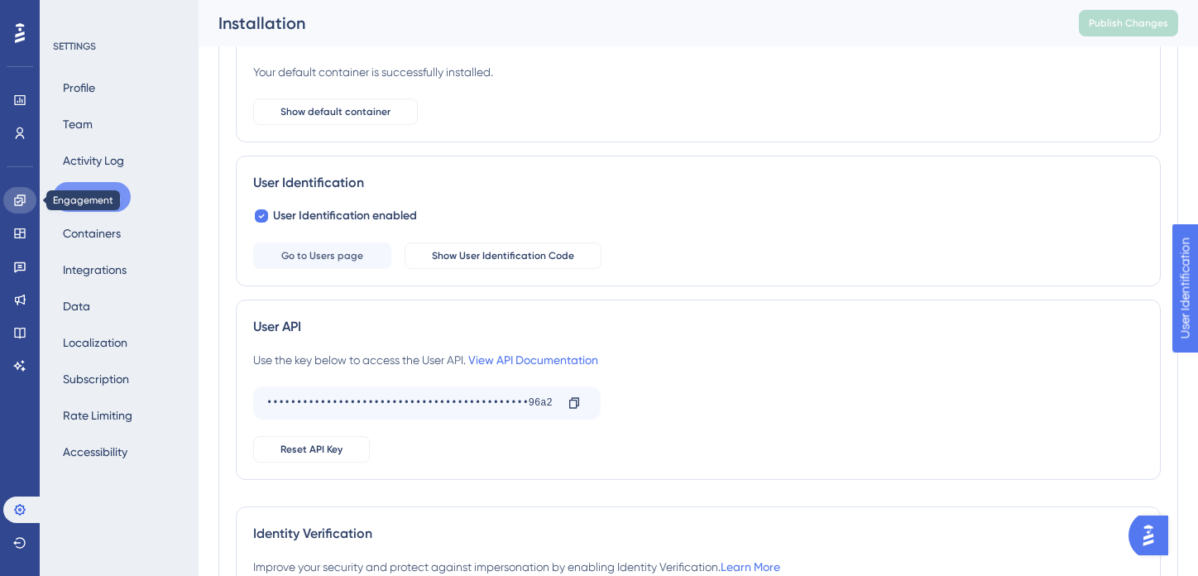
click at [23, 196] on icon at bounding box center [19, 200] width 13 height 13
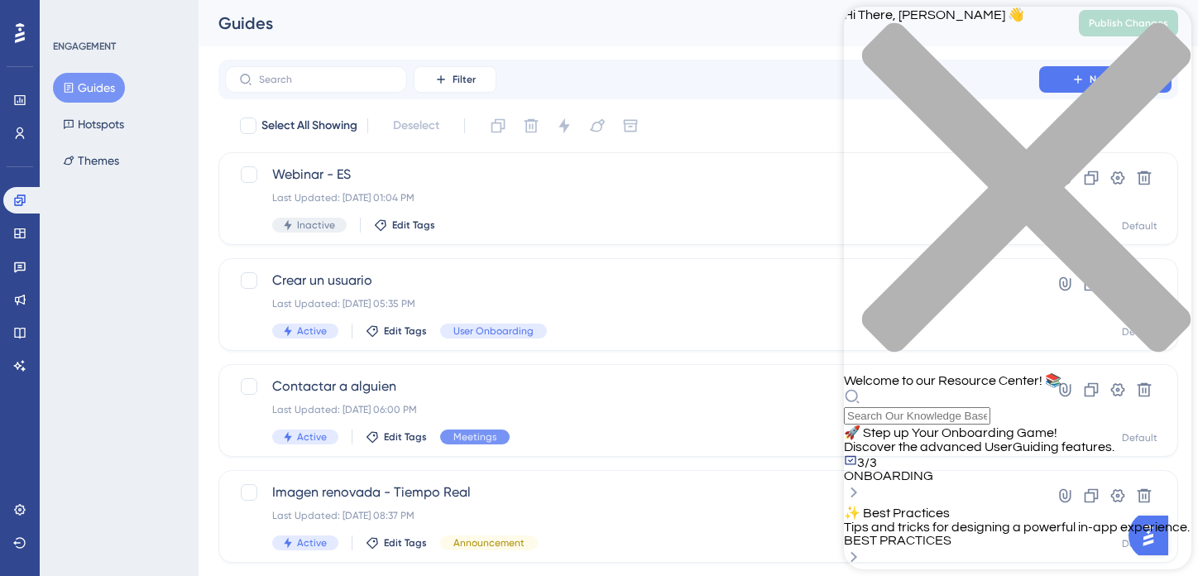
click at [1028, 534] on div "BEST PRACTICES" at bounding box center [1018, 540] width 348 height 13
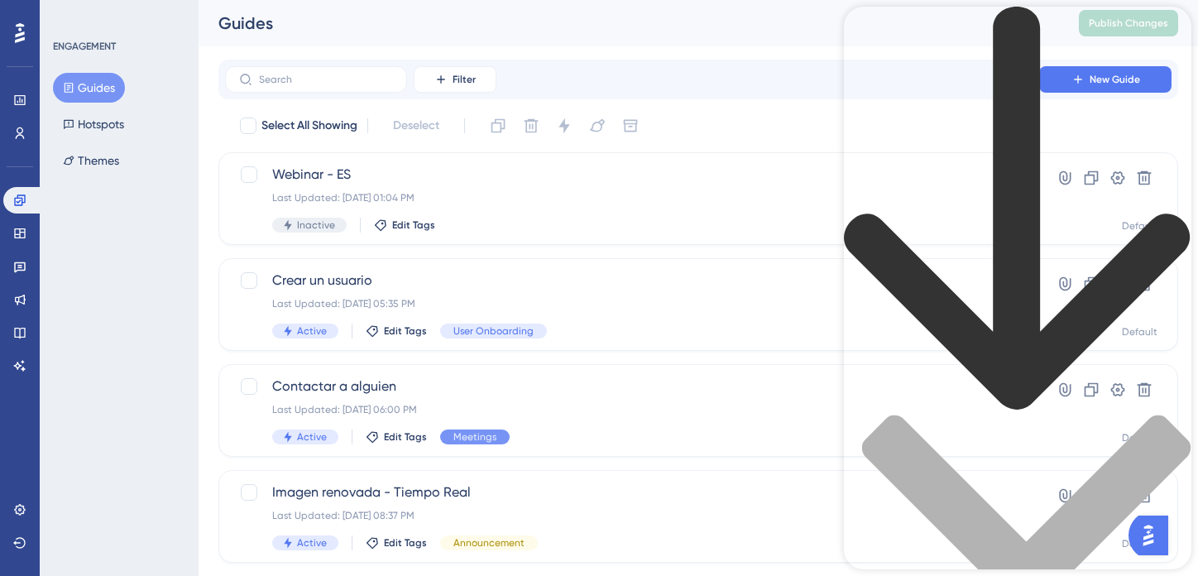
scroll to position [50, 0]
click at [866, 31] on icon "back to header" at bounding box center [1017, 208] width 346 height 403
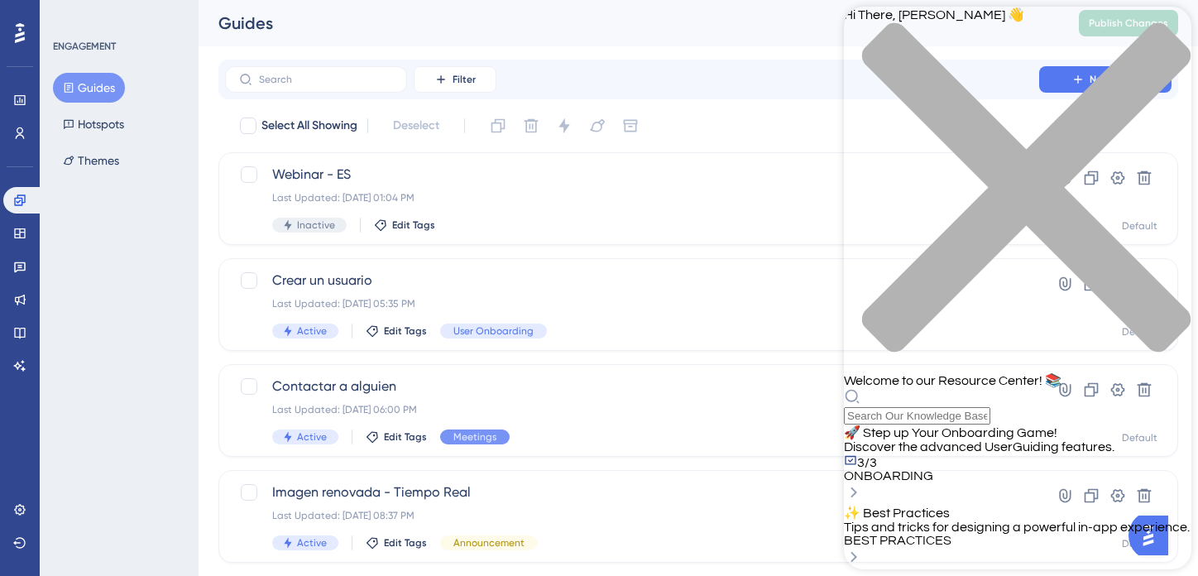
click at [1163, 33] on icon "close resource center" at bounding box center [1018, 196] width 348 height 348
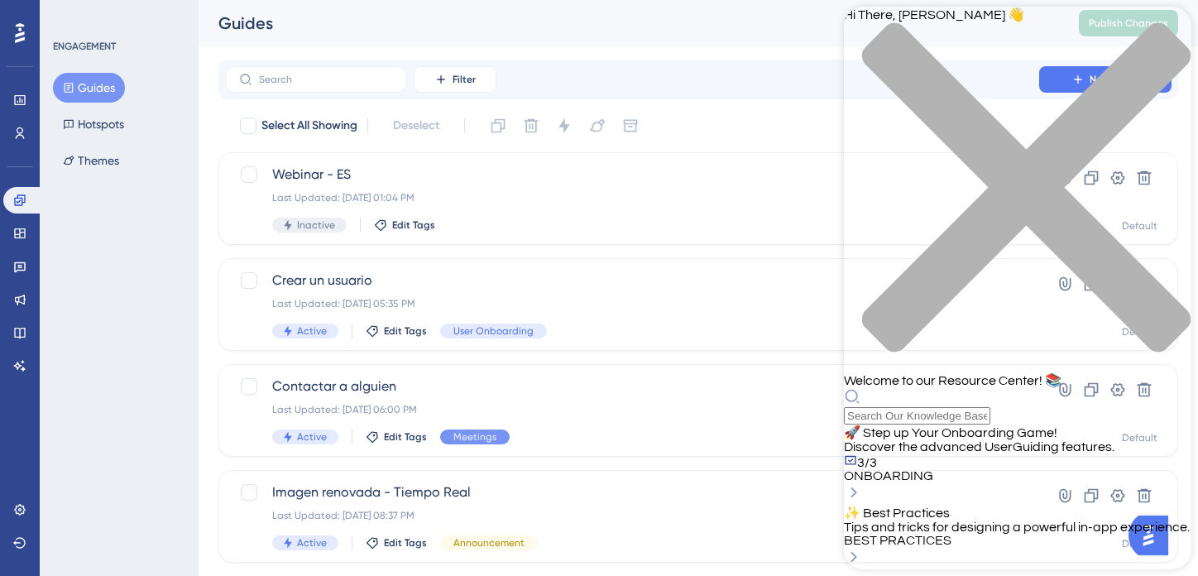
click at [1166, 26] on div "close resource center" at bounding box center [1018, 197] width 348 height 350
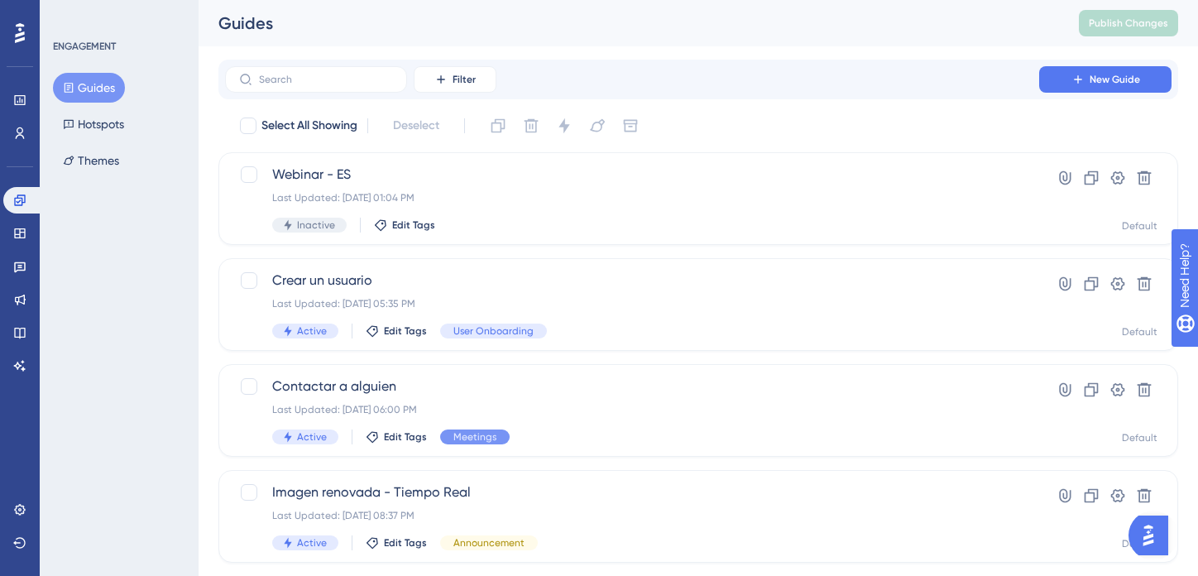
click at [84, 90] on button "Guides" at bounding box center [89, 88] width 72 height 30
click at [80, 82] on button "Guides" at bounding box center [89, 88] width 72 height 30
click at [1072, 84] on icon at bounding box center [1078, 79] width 13 height 13
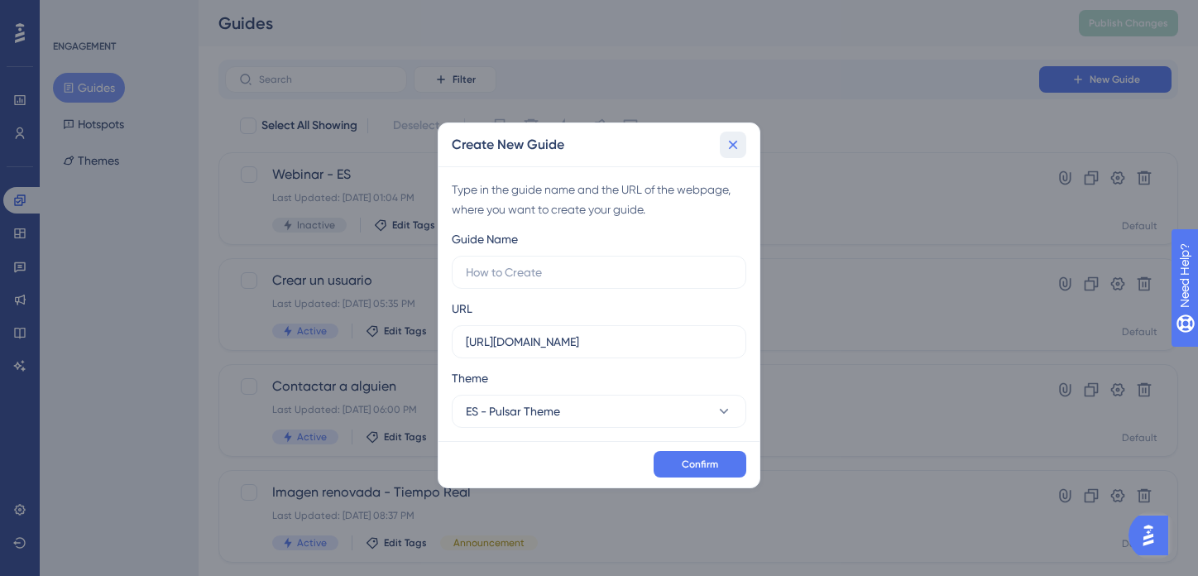
click at [732, 142] on icon at bounding box center [733, 145] width 17 height 17
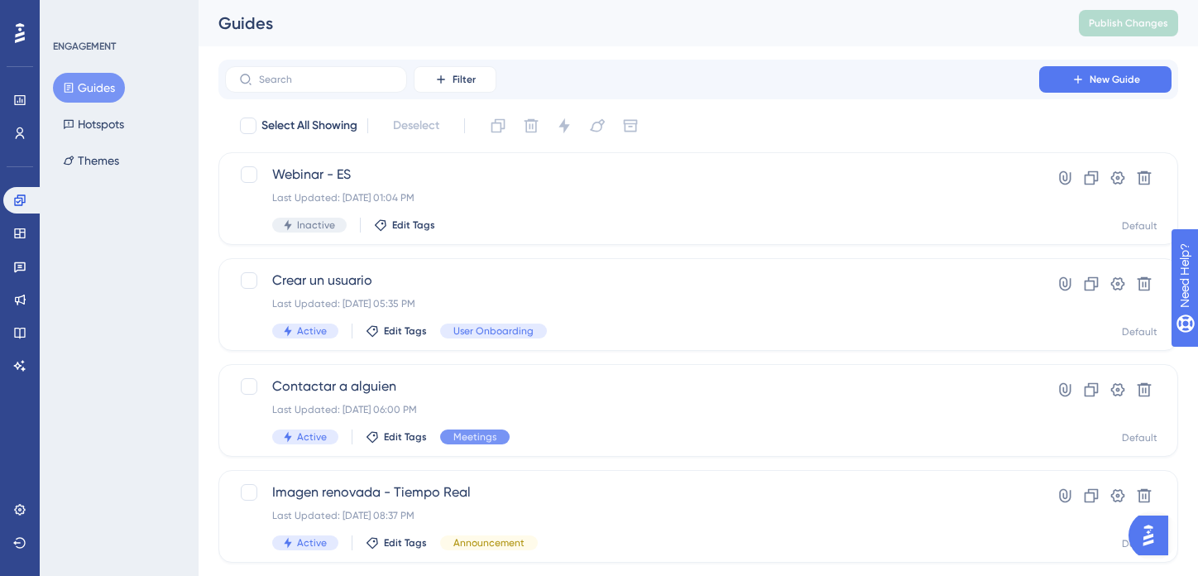
scroll to position [2, 0]
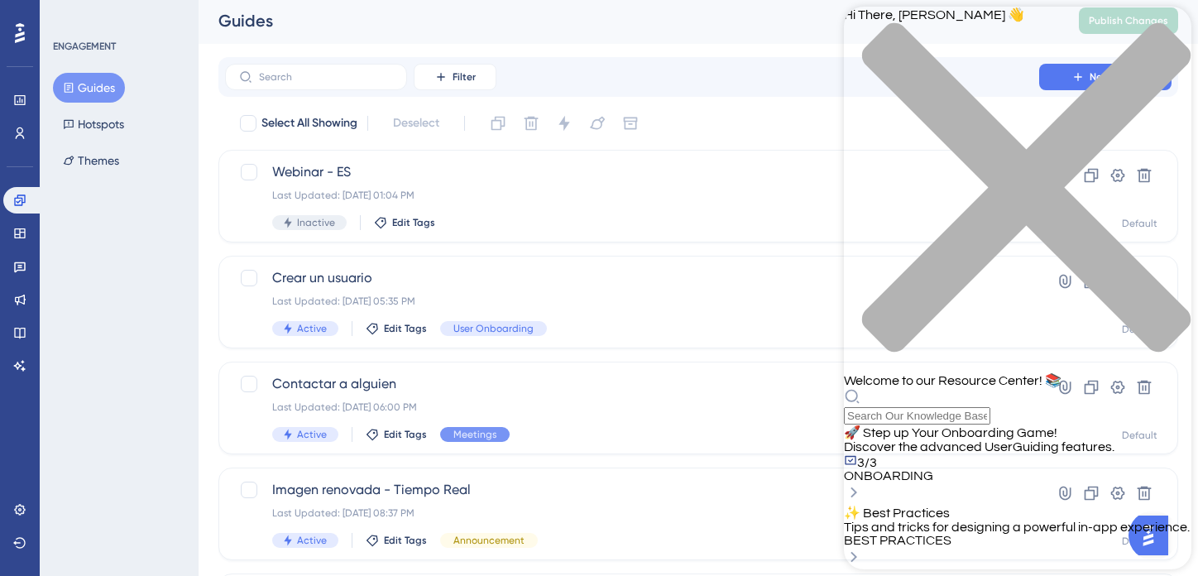
click at [1168, 36] on icon "close resource center" at bounding box center [1026, 187] width 329 height 329
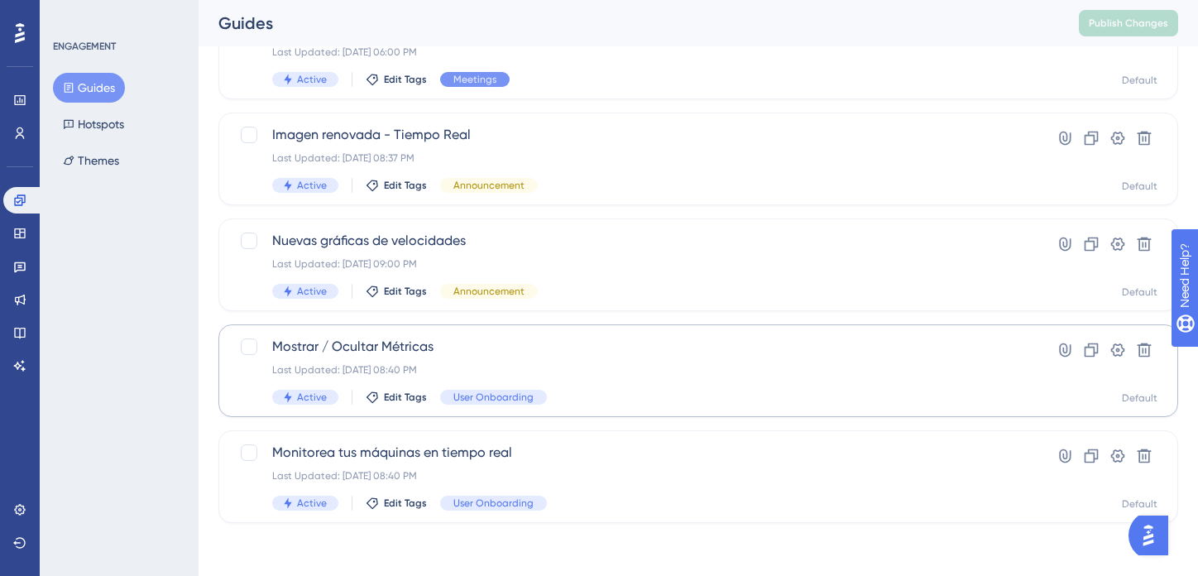
scroll to position [0, 0]
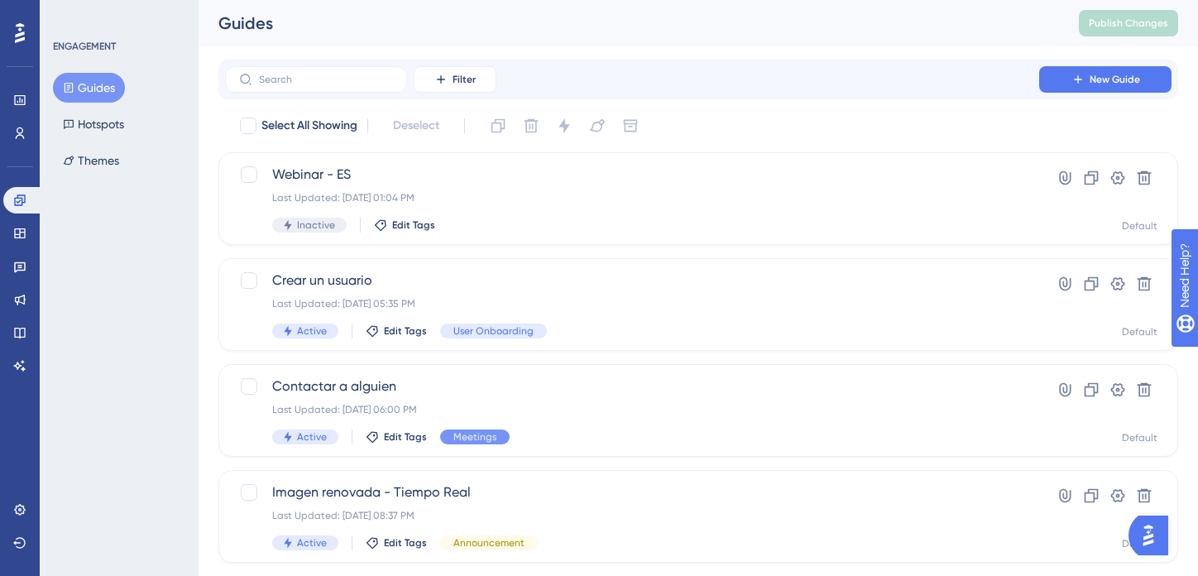
click at [1151, 530] on img "Open AI Assistant Launcher" at bounding box center [1149, 536] width 30 height 30
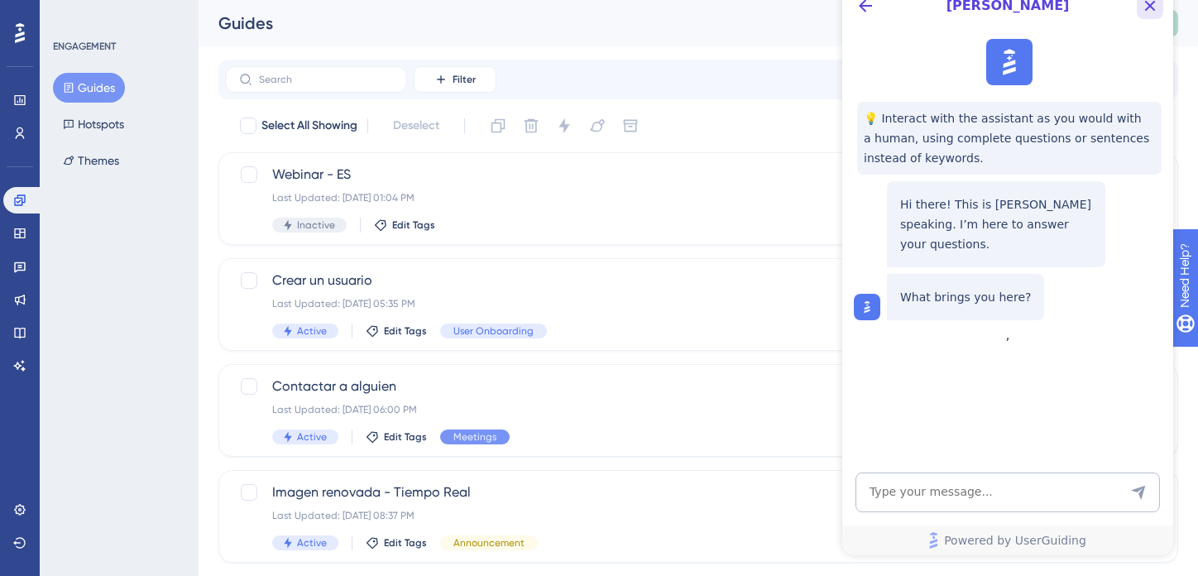
drag, startPoint x: 1157, startPoint y: 12, endPoint x: 1999, endPoint y: -9, distance: 842.7
click at [1157, 12] on icon "Close Button" at bounding box center [1150, 6] width 20 height 20
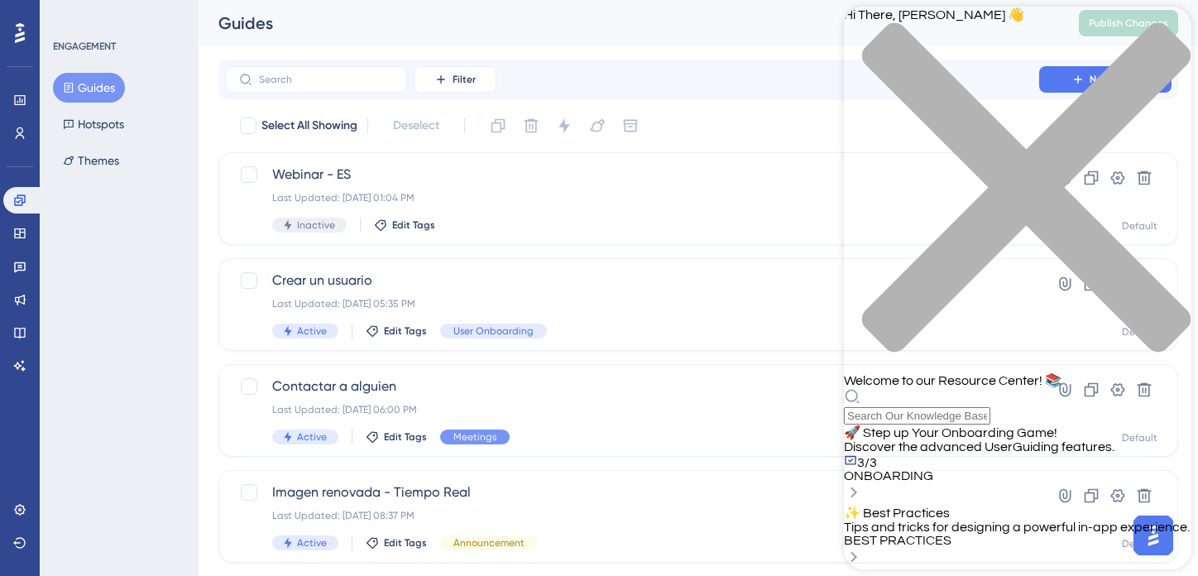
scroll to position [171, 0]
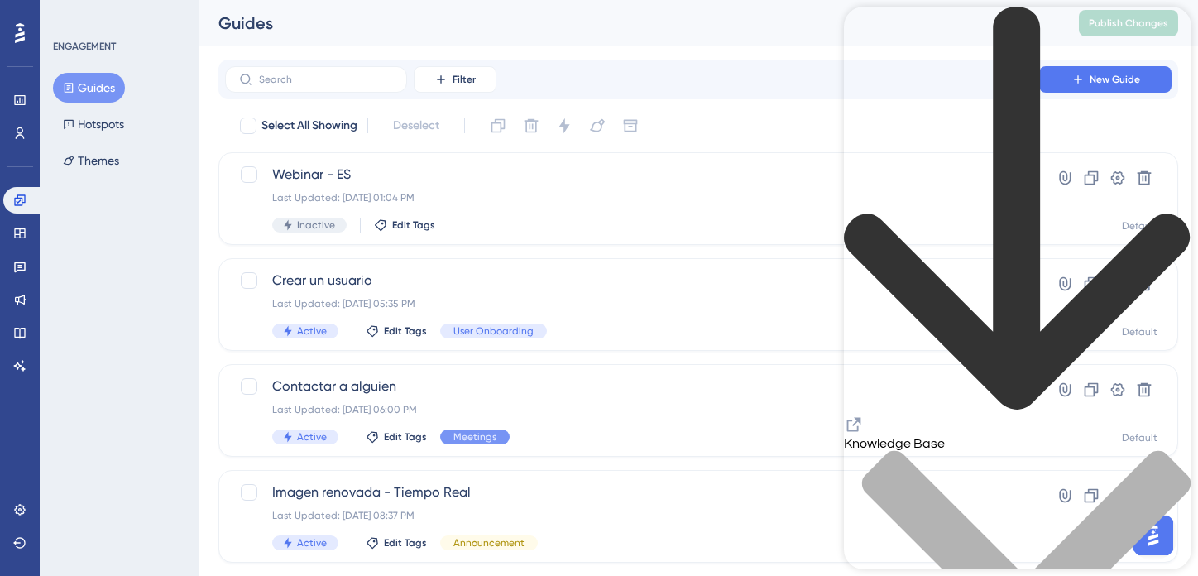
click at [861, 418] on icon "Resource Center Header" at bounding box center [854, 425] width 14 height 14
click at [22, 133] on icon at bounding box center [19, 133] width 13 height 13
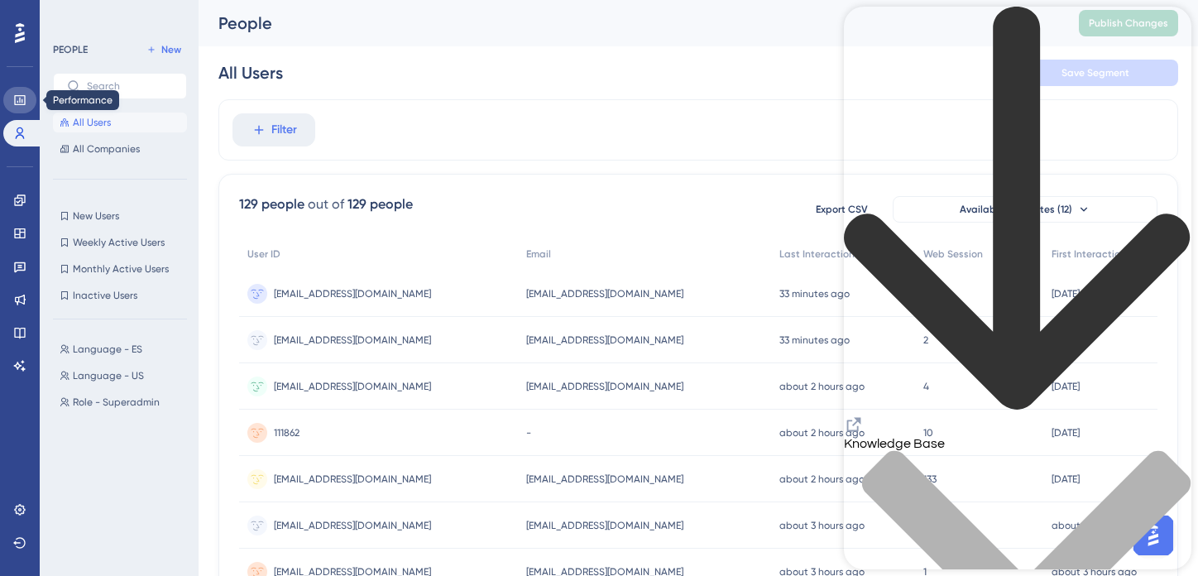
click at [16, 110] on link at bounding box center [19, 100] width 33 height 26
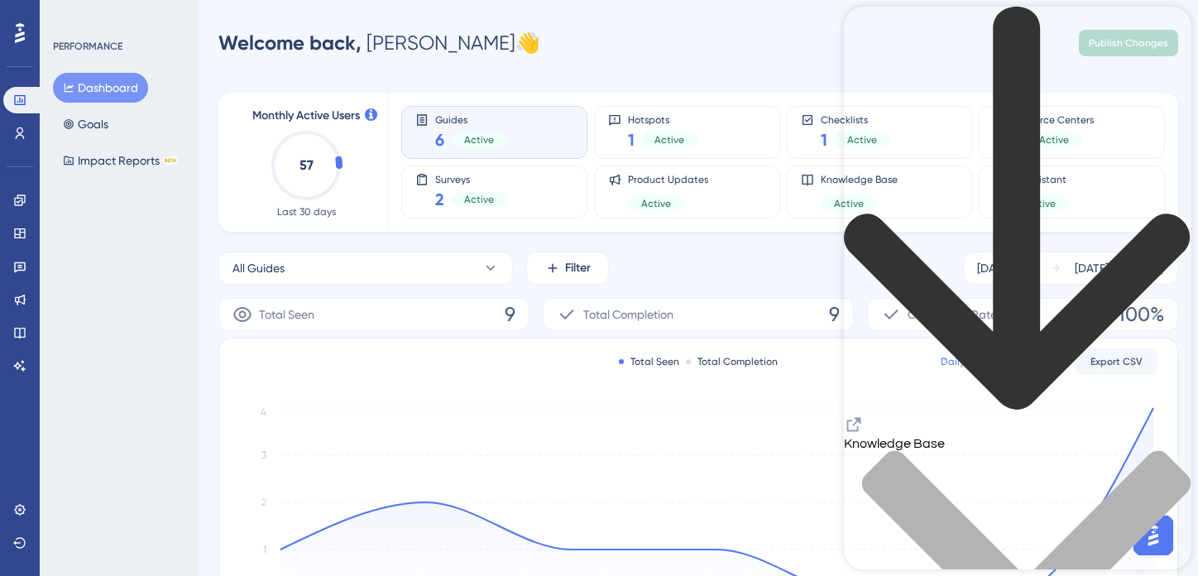
click at [499, 126] on div "Guides 6 Active" at bounding box center [471, 132] width 72 height 38
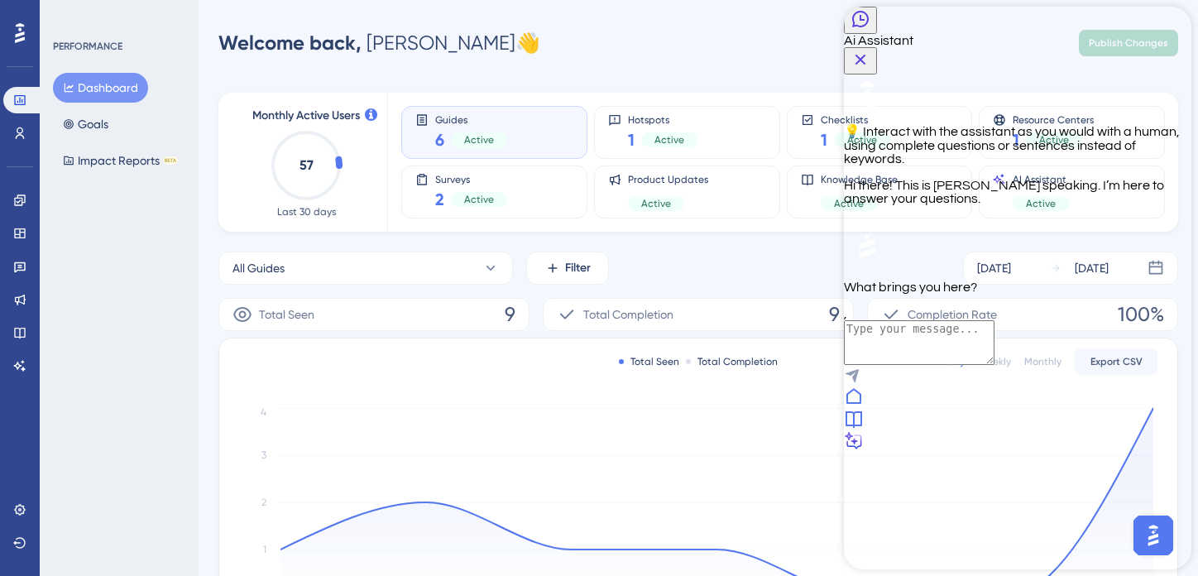
click at [995, 365] on textarea "AI Assistant Text Input" at bounding box center [919, 342] width 151 height 45
type textarea "Where can I publish a general annoucement? IN app anouncemente?"
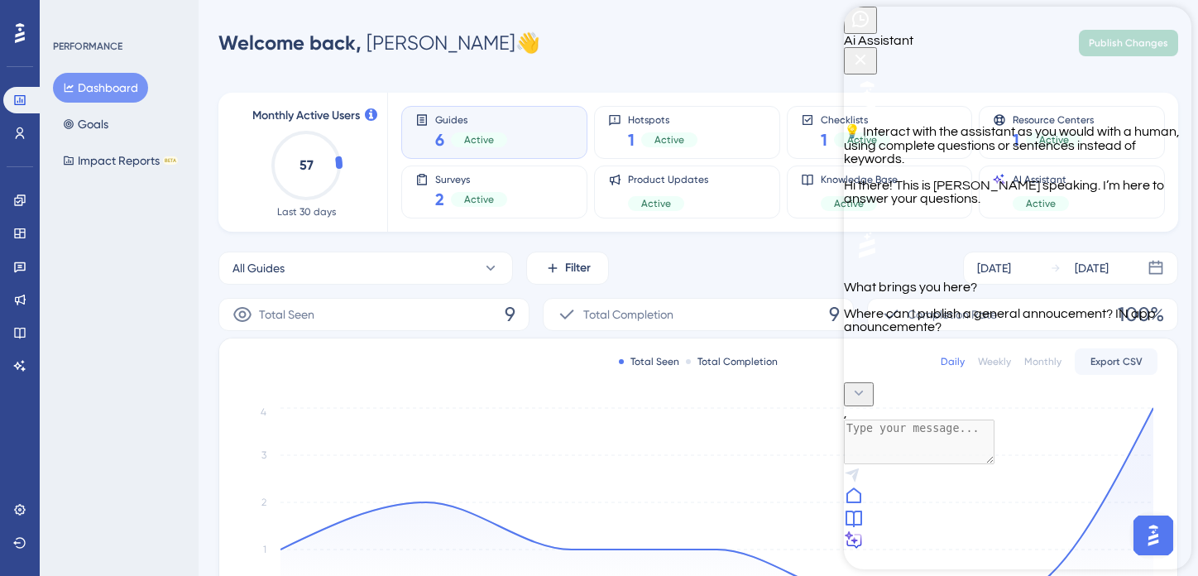
scroll to position [33, 0]
click at [862, 503] on icon at bounding box center [854, 495] width 17 height 17
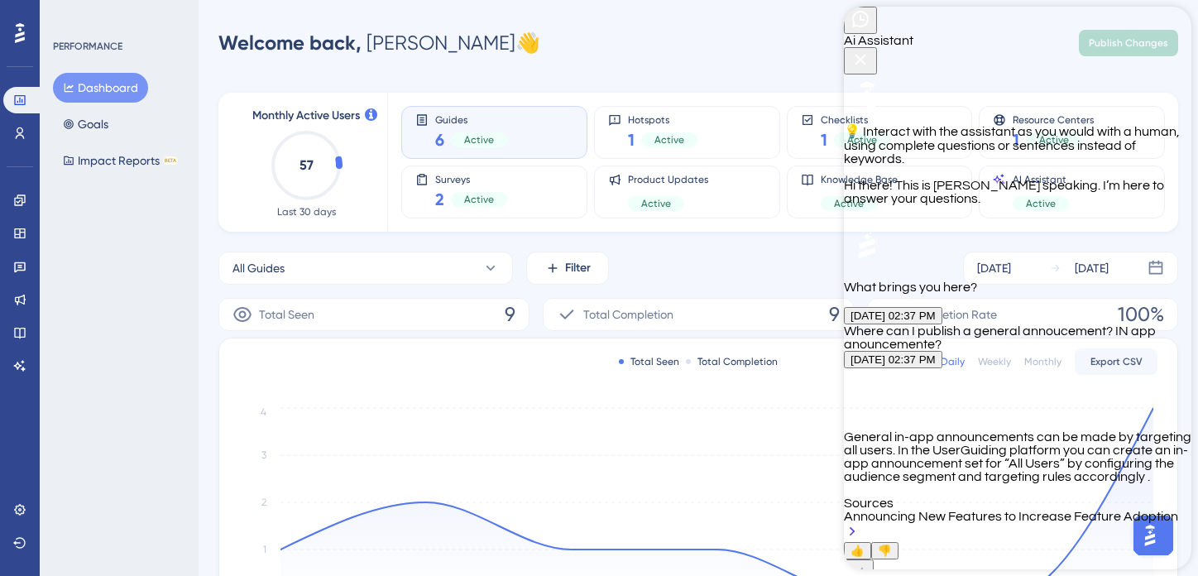
scroll to position [336, 0]
click at [974, 510] on div "Announcing New Features to Increase Feature Adoption" at bounding box center [1018, 526] width 348 height 32
click at [865, 545] on span "👍" at bounding box center [858, 551] width 14 height 12
drag, startPoint x: 1155, startPoint y: 34, endPoint x: 941, endPoint y: 46, distance: 214.7
click at [871, 50] on icon "Close Button" at bounding box center [861, 60] width 20 height 20
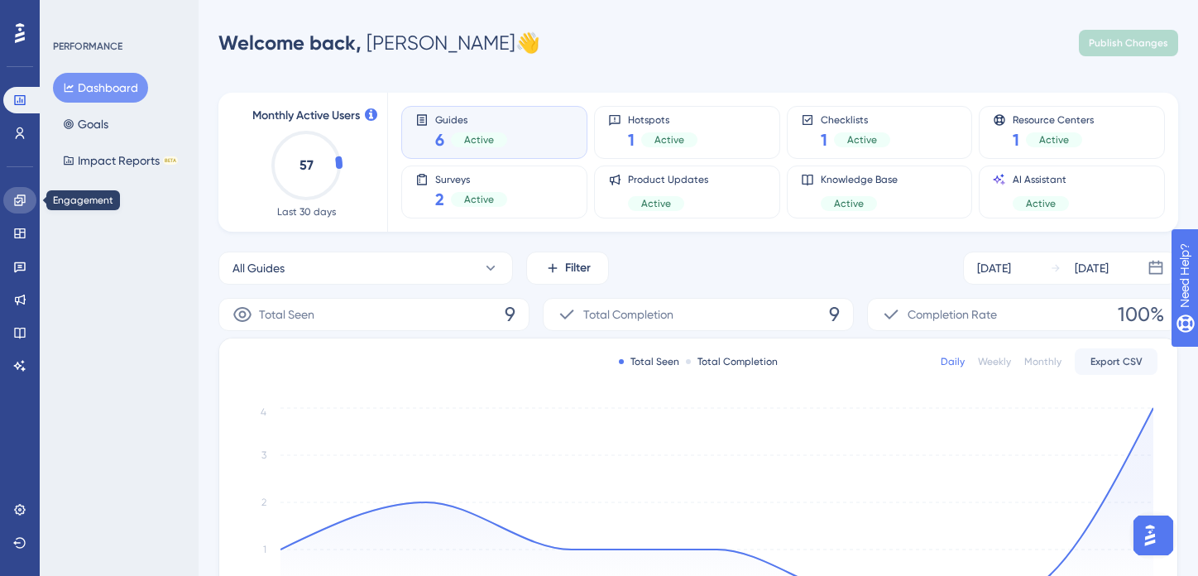
click at [19, 202] on icon at bounding box center [19, 200] width 13 height 13
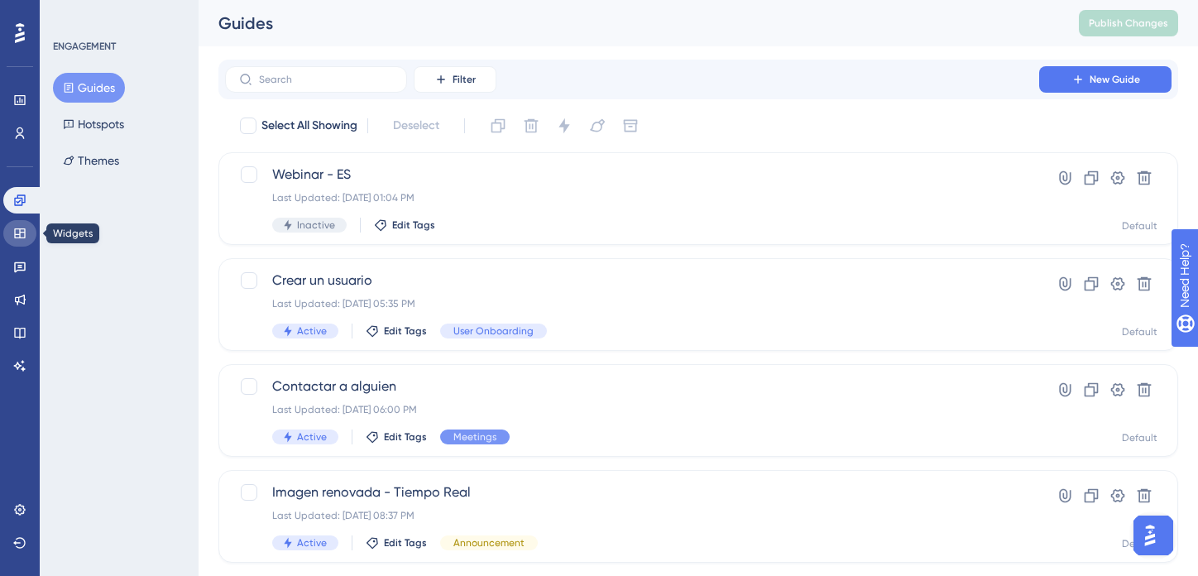
click at [21, 238] on icon at bounding box center [19, 233] width 13 height 13
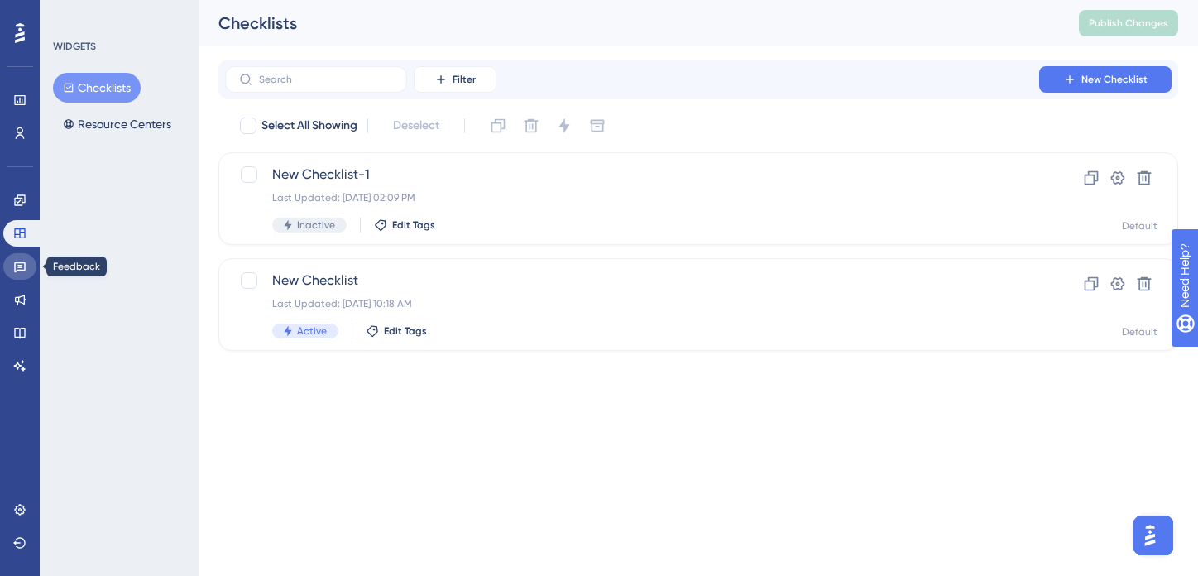
click at [20, 266] on icon at bounding box center [20, 267] width 12 height 11
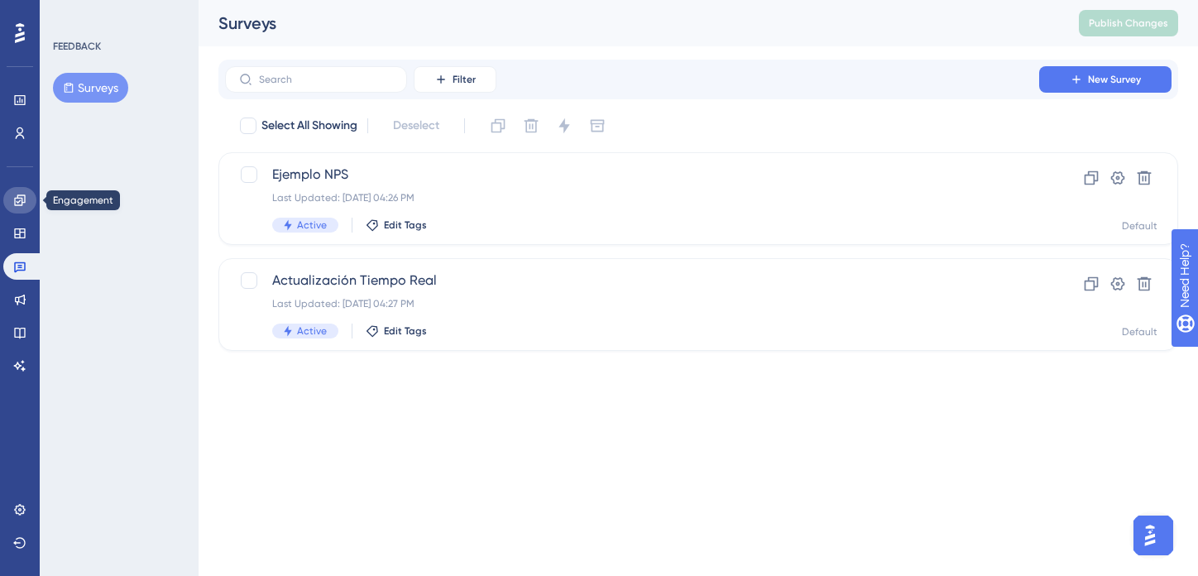
click at [18, 197] on icon at bounding box center [19, 200] width 13 height 13
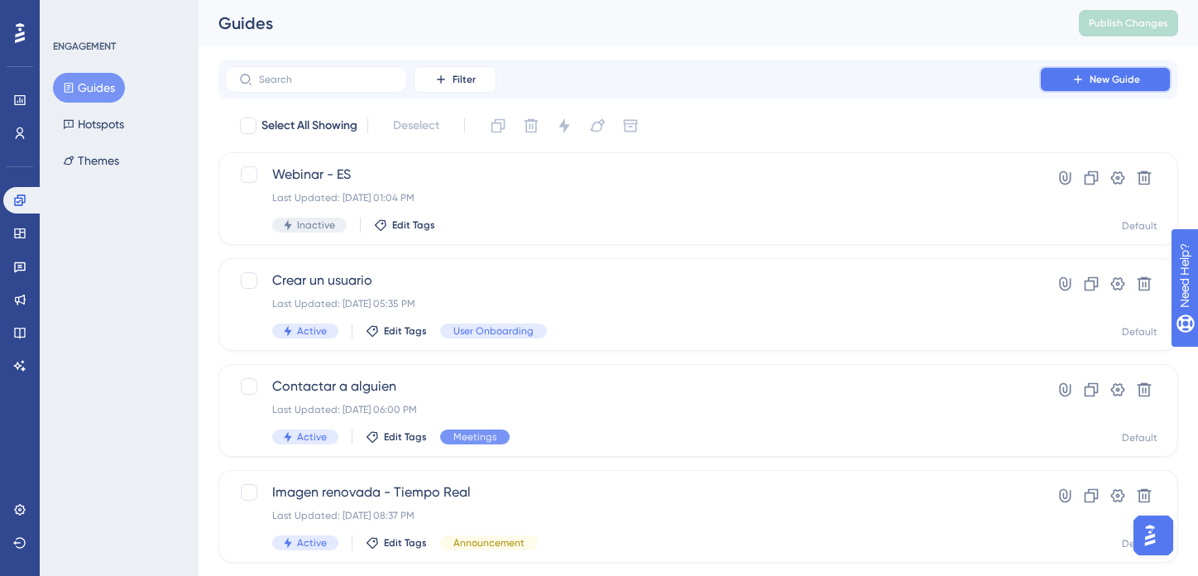
click at [1139, 75] on span "New Guide" at bounding box center [1115, 79] width 50 height 13
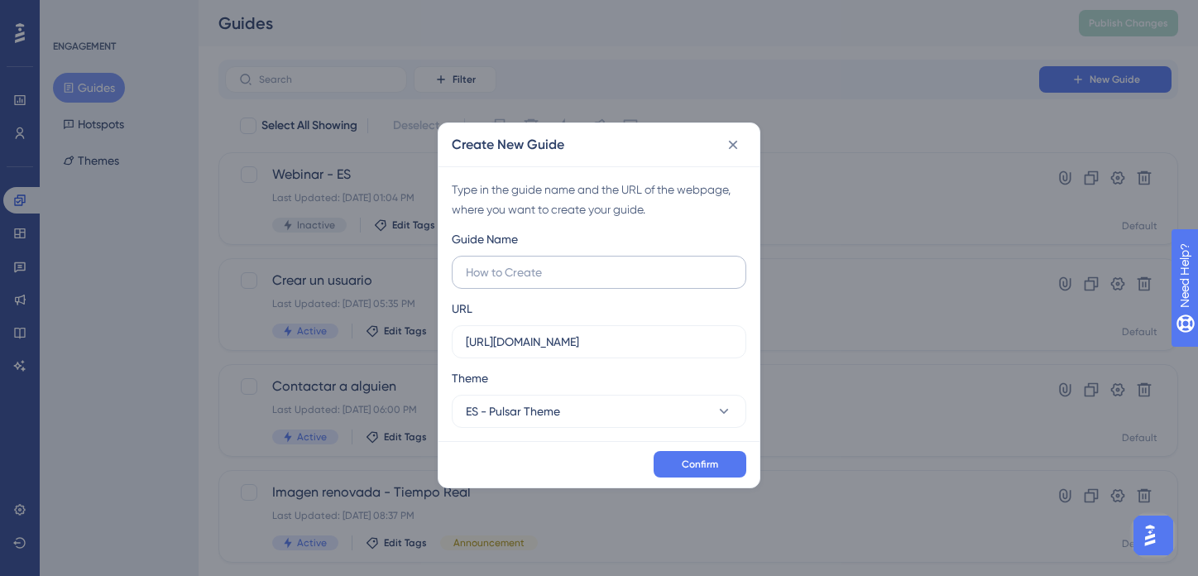
click at [533, 276] on input "text" at bounding box center [599, 272] width 266 height 18
type input "L"
type input "Novedad: Botón de registrar "Defectos" en el apartado de tiempo real (tablet)"
click at [566, 414] on button "ES - Pulsar Theme" at bounding box center [599, 411] width 295 height 33
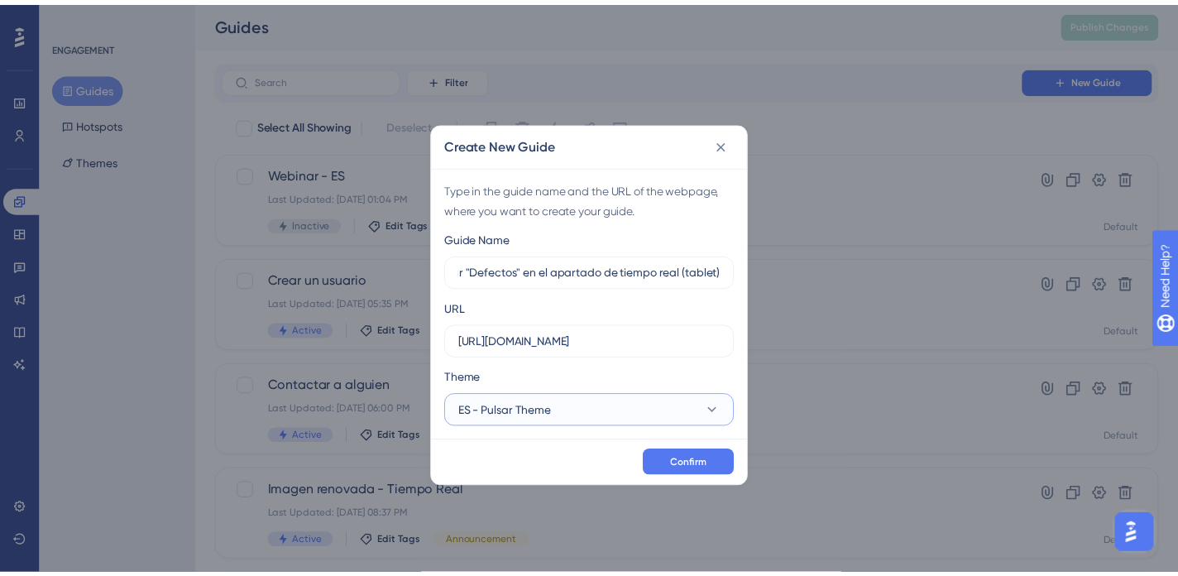
scroll to position [0, 0]
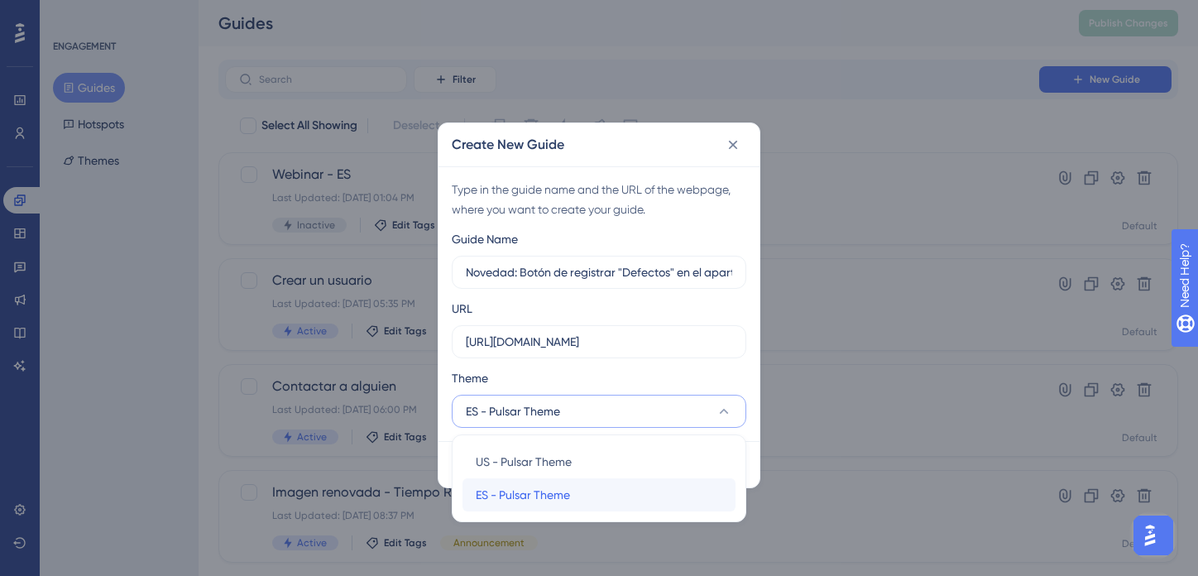
click at [542, 489] on span "ES - Pulsar Theme" at bounding box center [523, 495] width 94 height 20
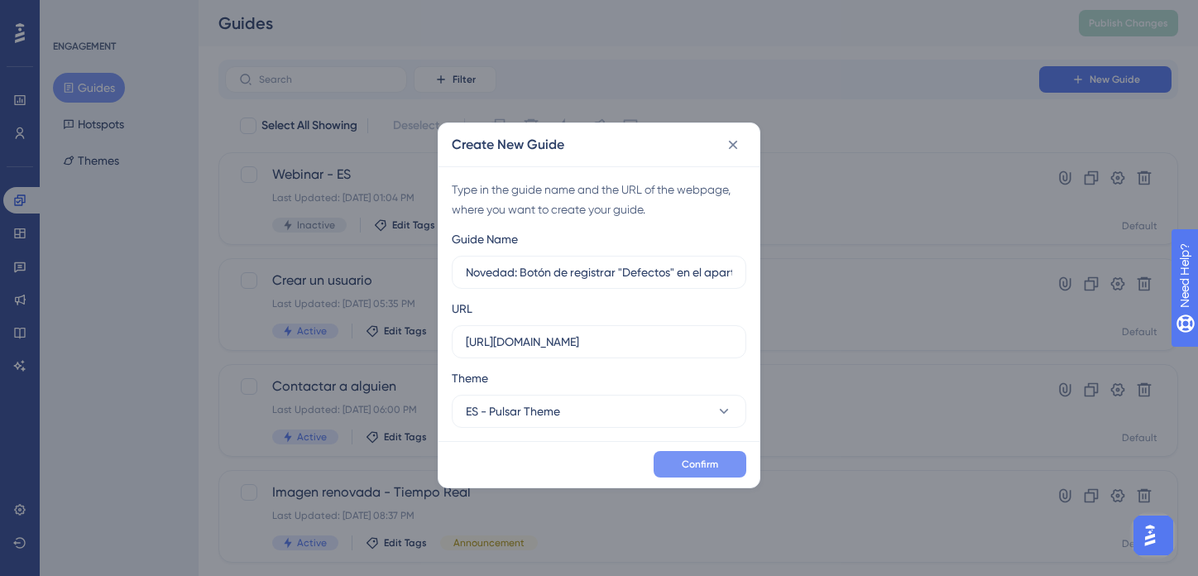
click at [709, 469] on span "Confirm" at bounding box center [700, 464] width 36 height 13
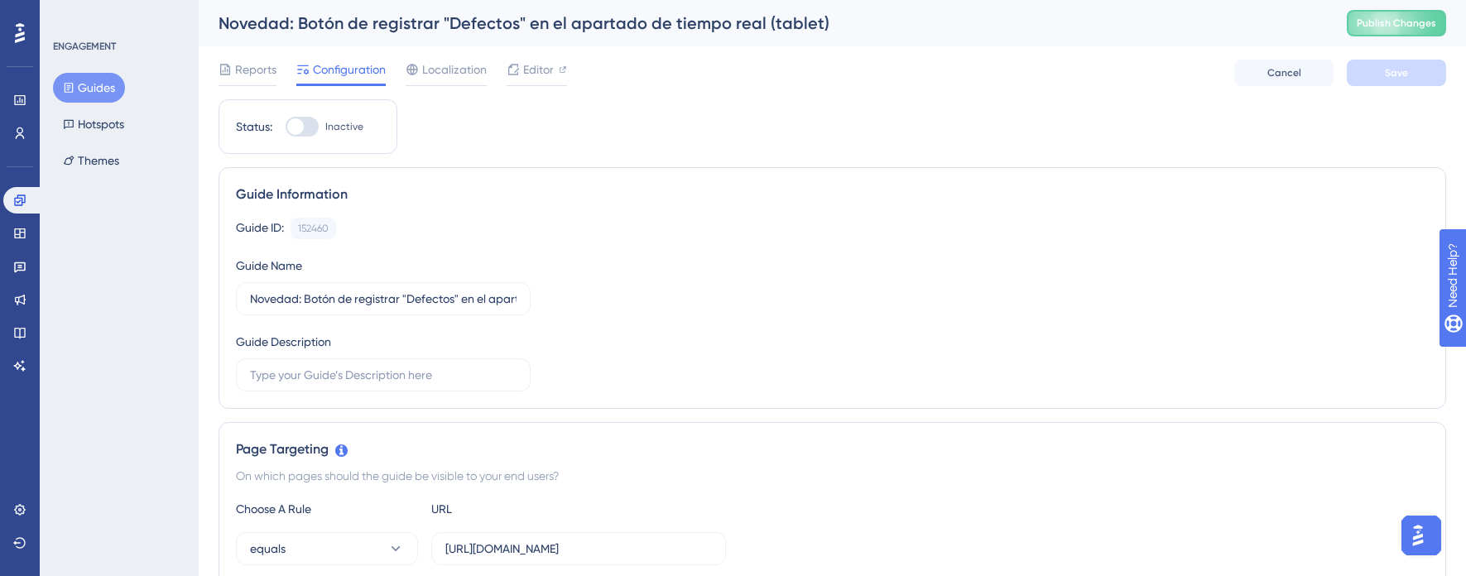
drag, startPoint x: 740, startPoint y: 217, endPoint x: 755, endPoint y: 211, distance: 16.0
click at [740, 218] on div "Guide ID: 152460 Copy" at bounding box center [832, 229] width 1193 height 22
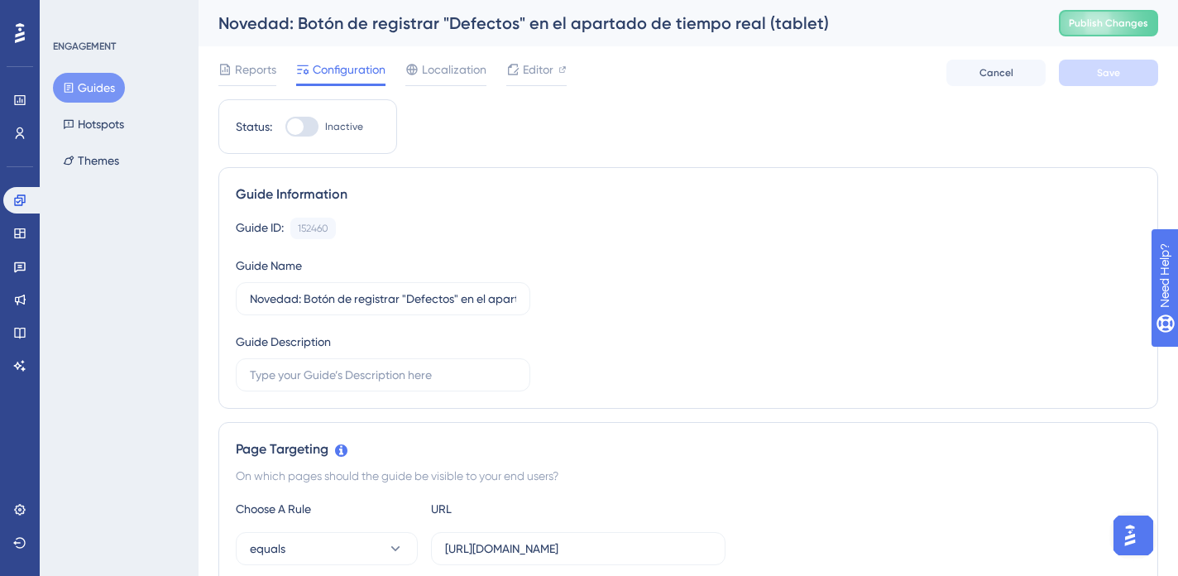
click at [354, 69] on span "Configuration" at bounding box center [349, 70] width 73 height 20
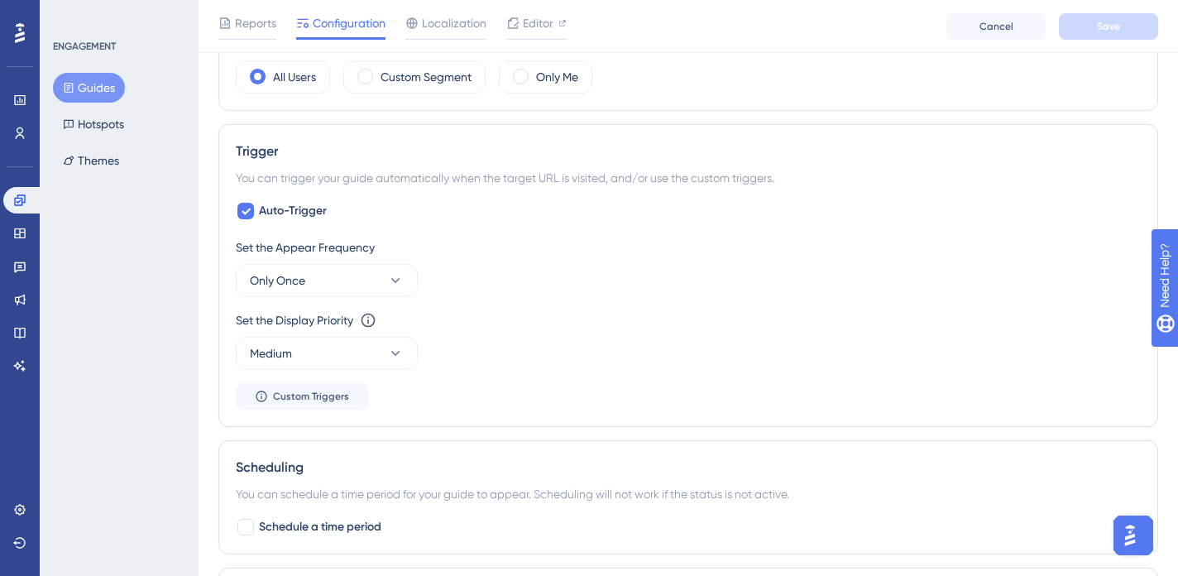
scroll to position [660, 0]
click at [372, 285] on button "Only Once" at bounding box center [327, 279] width 182 height 33
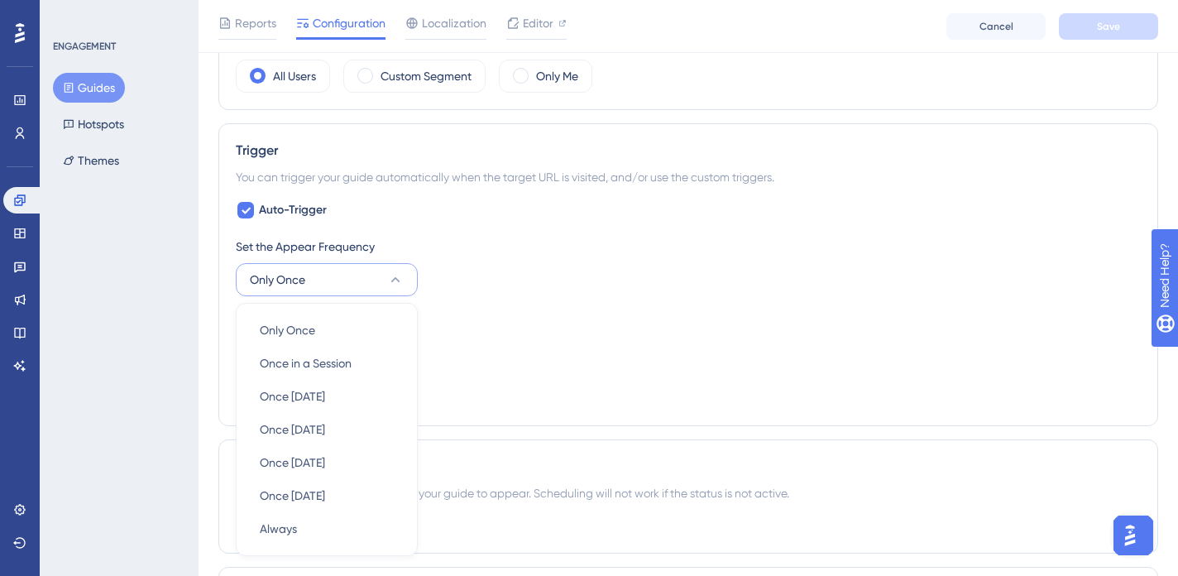
scroll to position [801, 0]
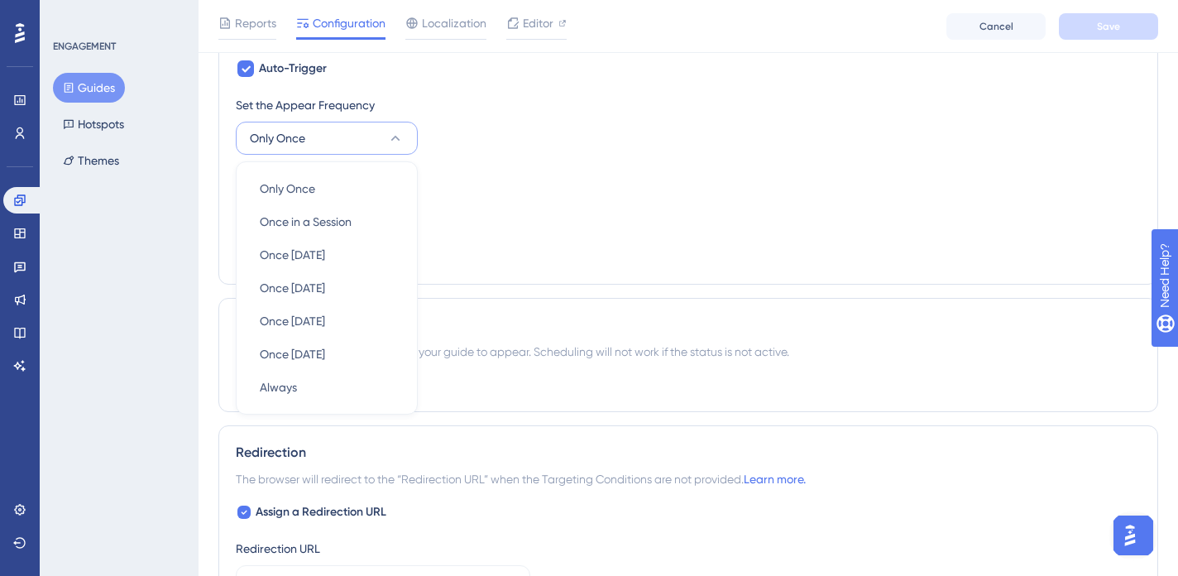
click at [586, 199] on div "Set the Display Priority This option will set the display priority between auto…" at bounding box center [688, 198] width 905 height 60
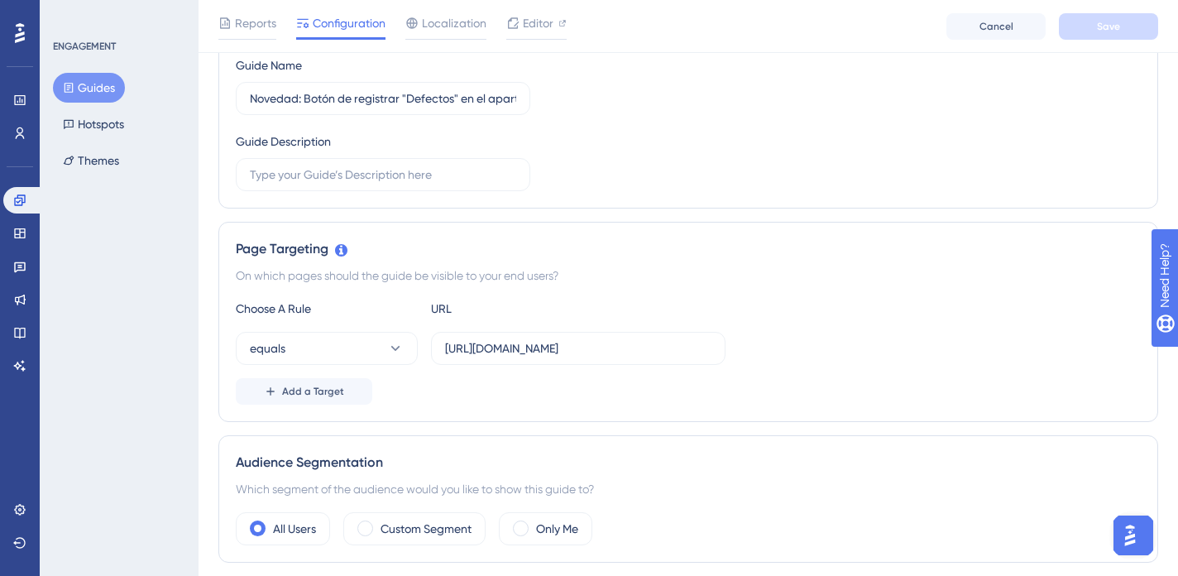
scroll to position [0, 0]
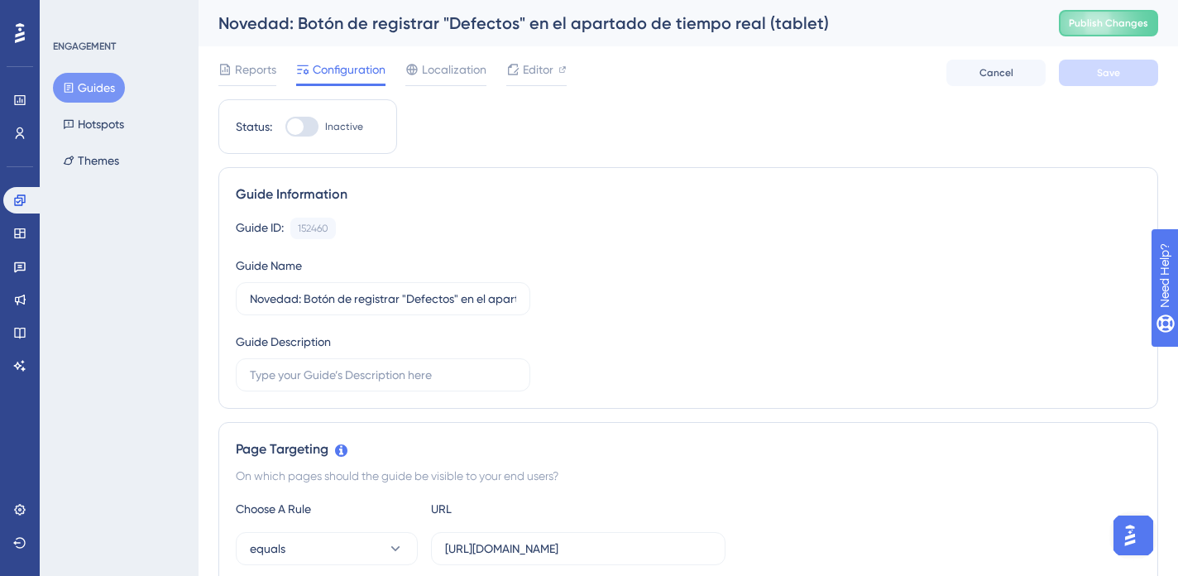
click at [84, 84] on button "Guides" at bounding box center [89, 88] width 72 height 30
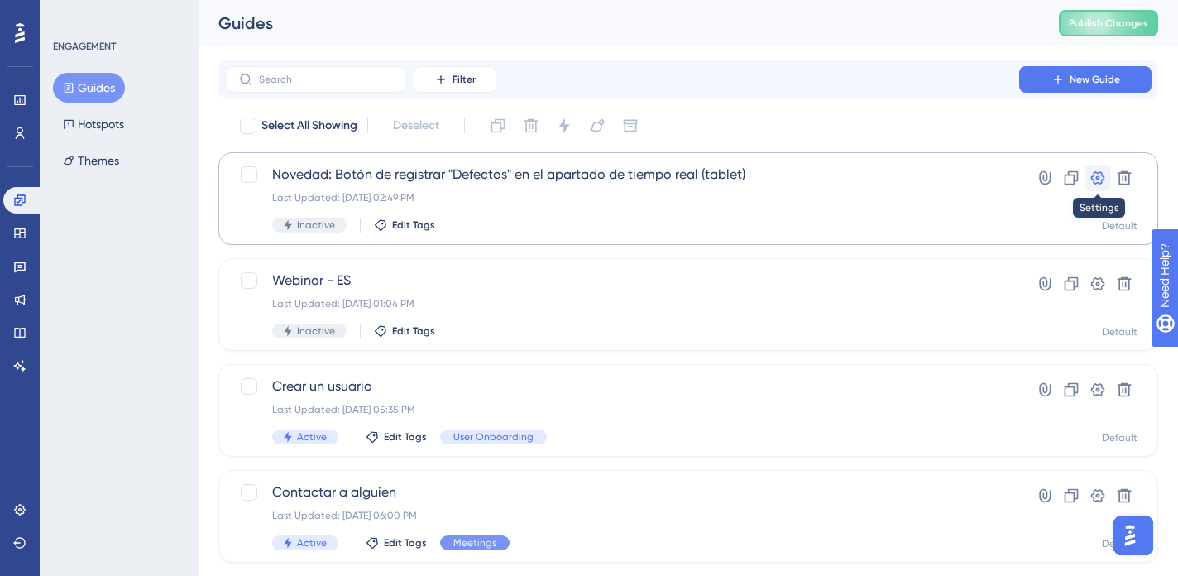
click at [1097, 180] on icon at bounding box center [1099, 177] width 14 height 13
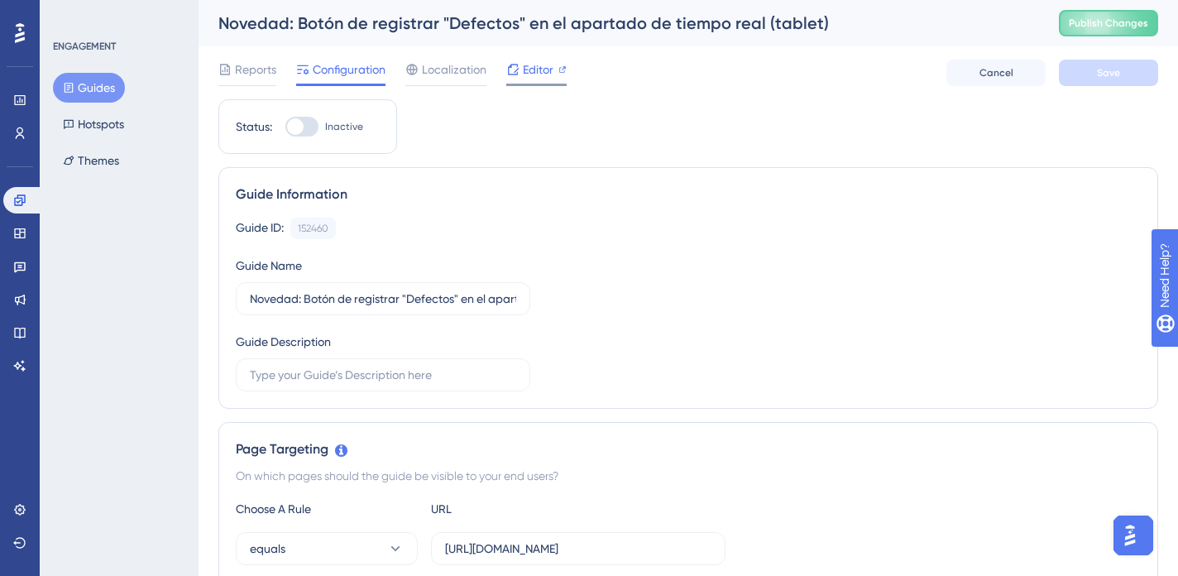
drag, startPoint x: 529, startPoint y: 70, endPoint x: 548, endPoint y: 99, distance: 35.4
click at [529, 70] on span "Editor" at bounding box center [538, 70] width 31 height 20
click at [699, 305] on div "Guide ID: 152460 Copy Guide Name Novedad: Botón de registrar "Defectos" en el a…" at bounding box center [688, 305] width 905 height 174
click at [1097, 22] on span "Publish Changes" at bounding box center [1108, 23] width 79 height 13
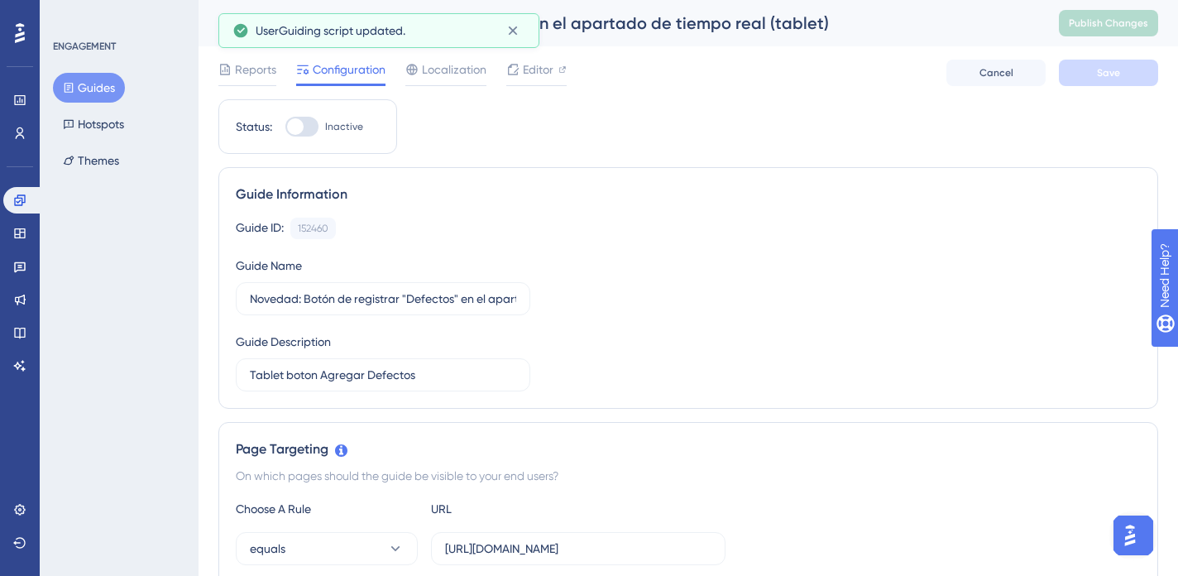
scroll to position [1, 0]
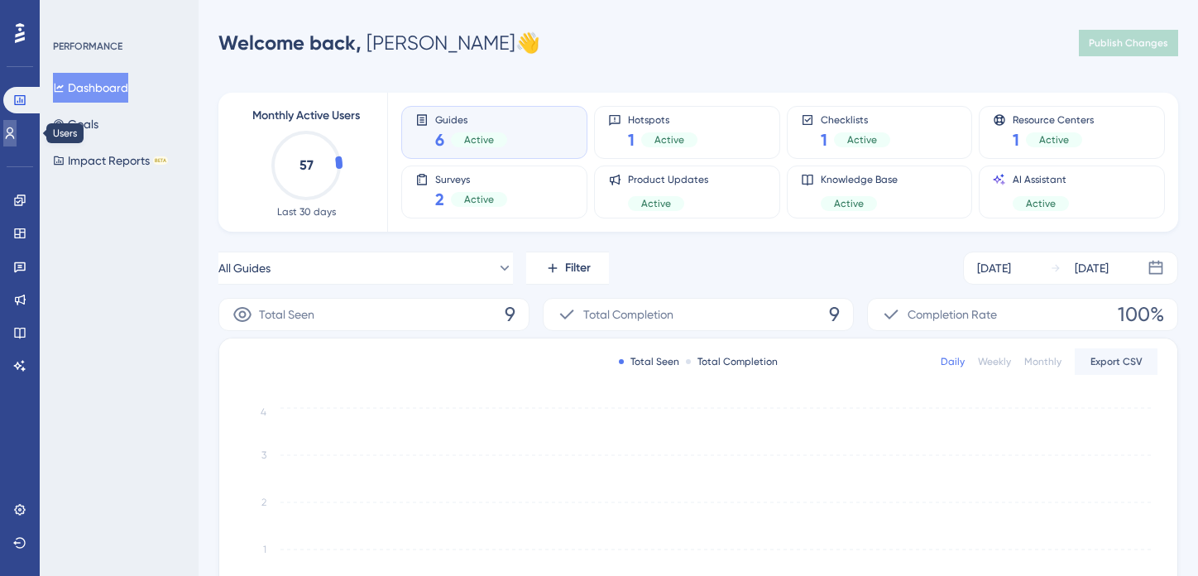
click at [15, 134] on icon at bounding box center [10, 133] width 9 height 12
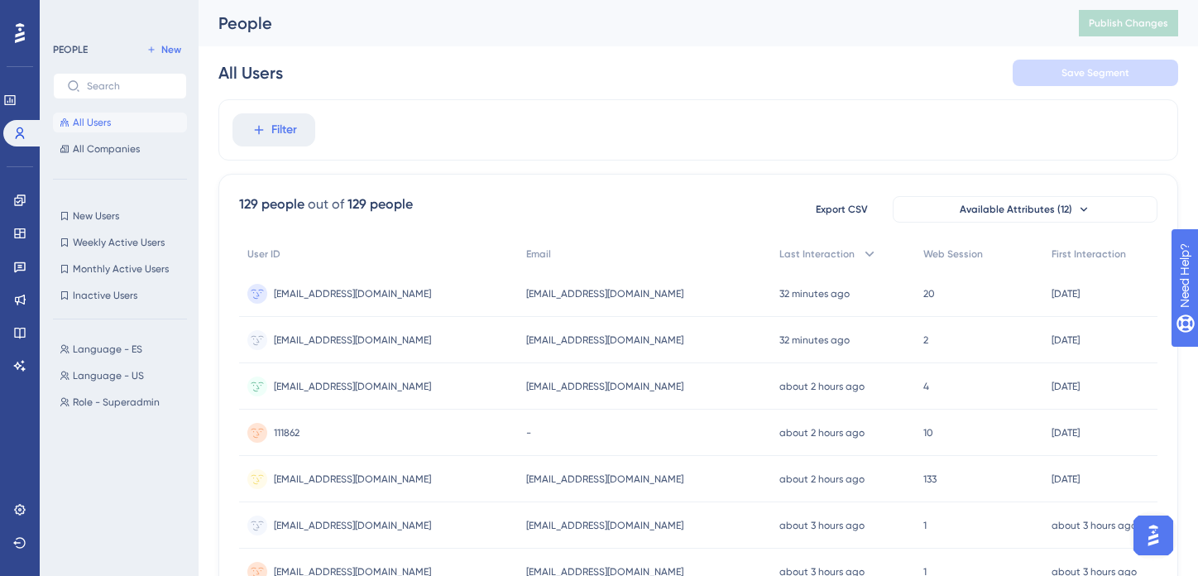
click at [15, 30] on icon at bounding box center [20, 33] width 10 height 22
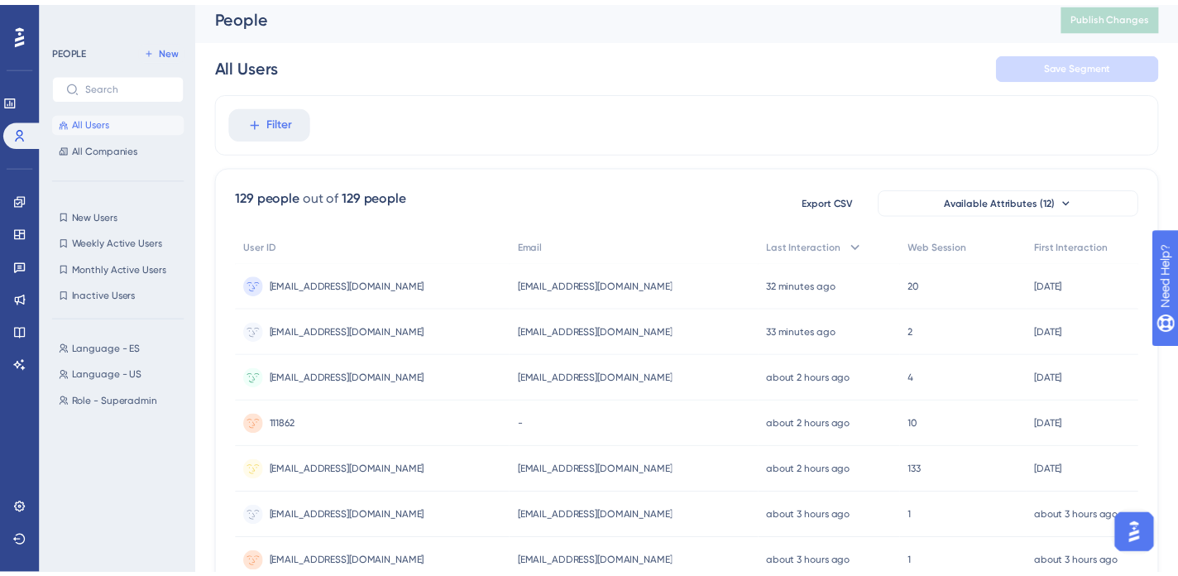
scroll to position [12, 0]
